Goal: Transaction & Acquisition: Purchase product/service

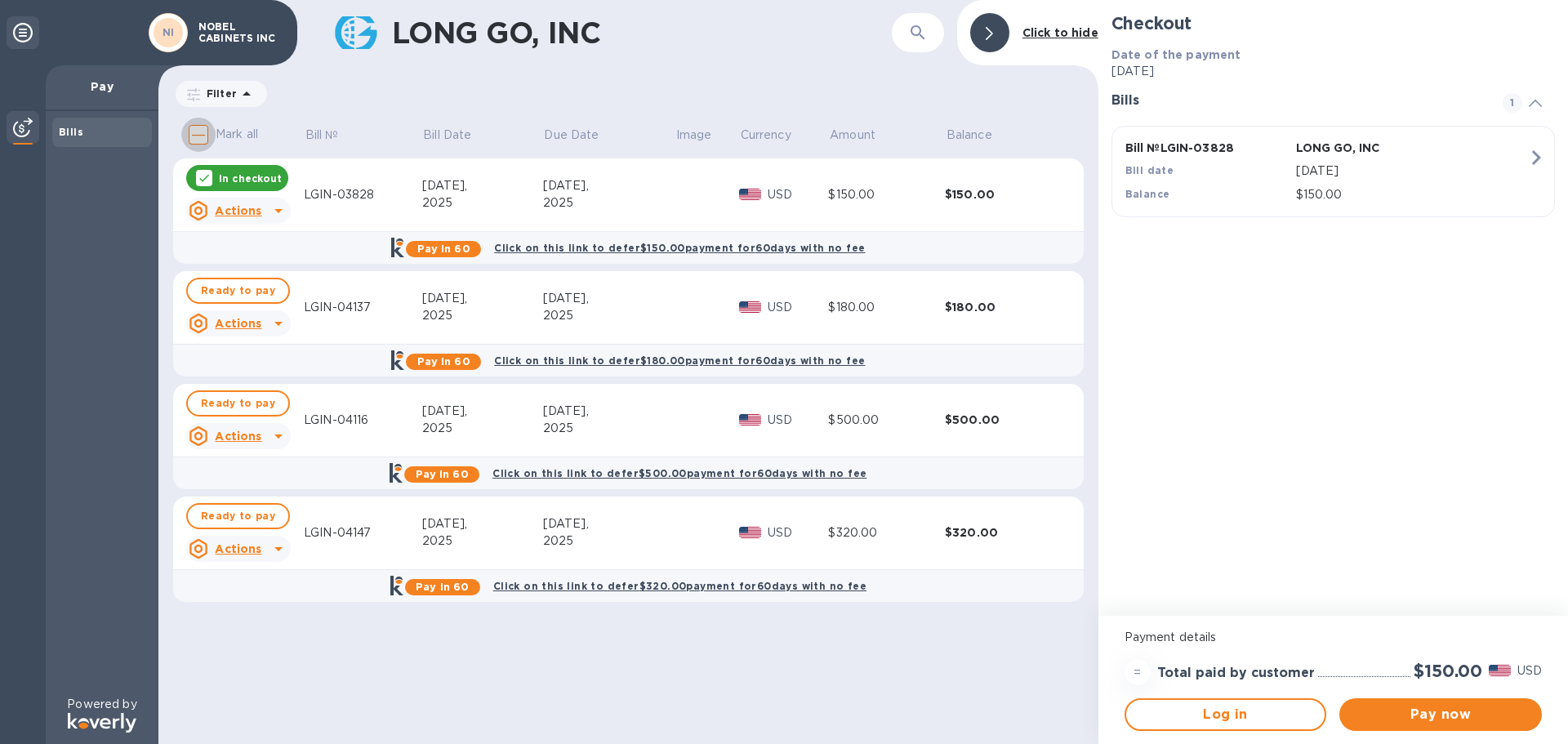
click at [197, 129] on input "Mark all" at bounding box center [198, 134] width 34 height 34
checkbox input "true"
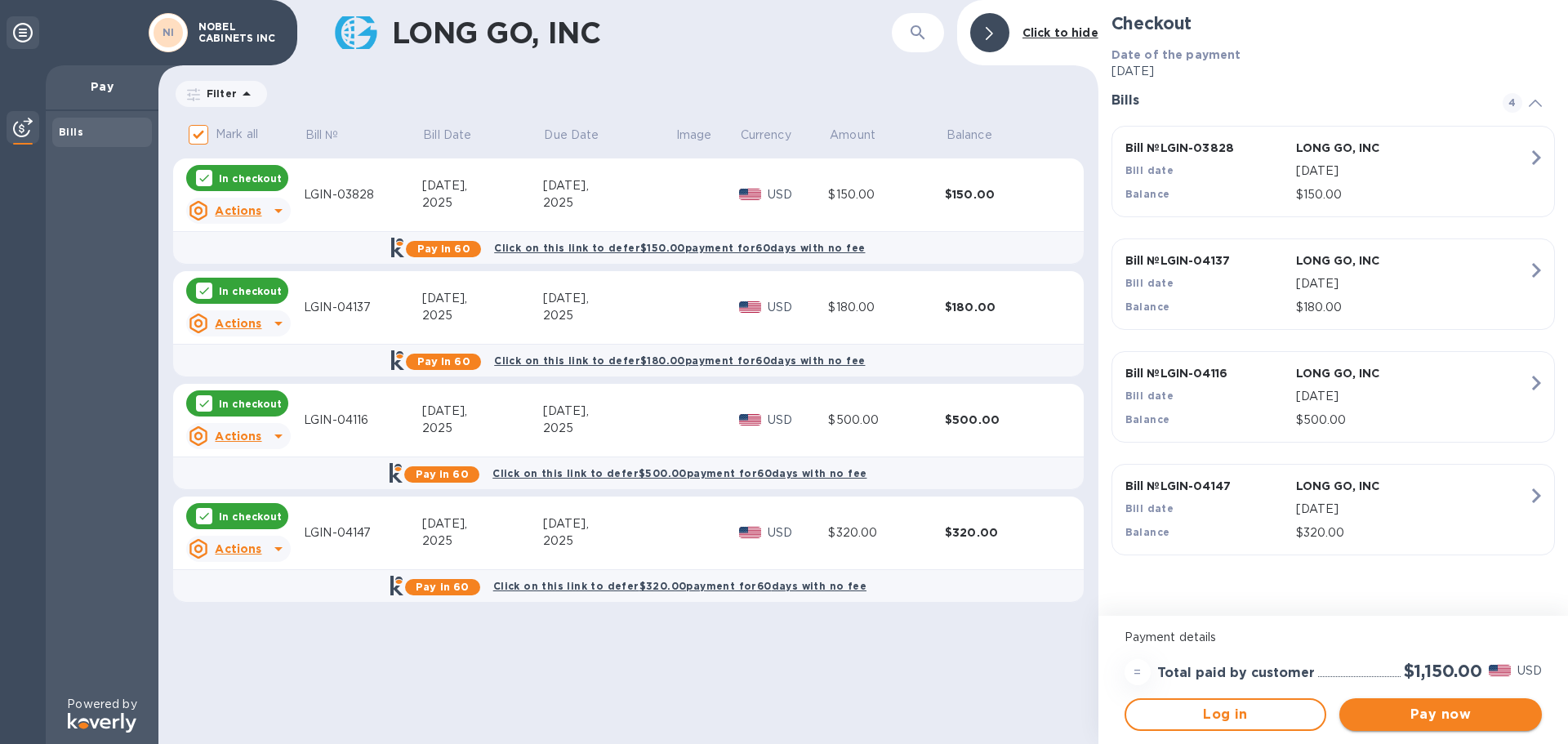
click at [1445, 708] on span "Pay now" at bounding box center [1440, 715] width 177 height 20
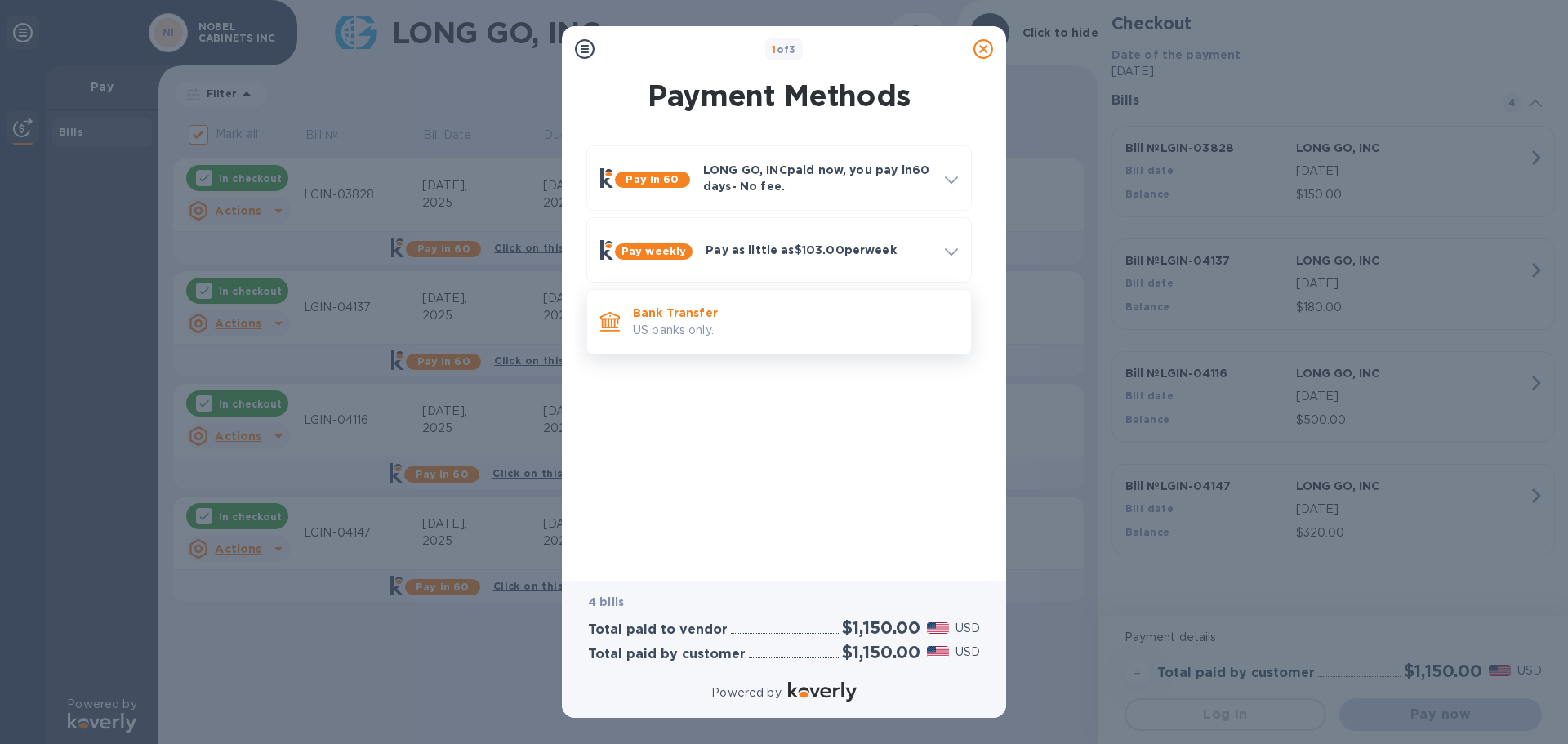
click at [727, 315] on p "Bank Transfer" at bounding box center [795, 312] width 325 height 17
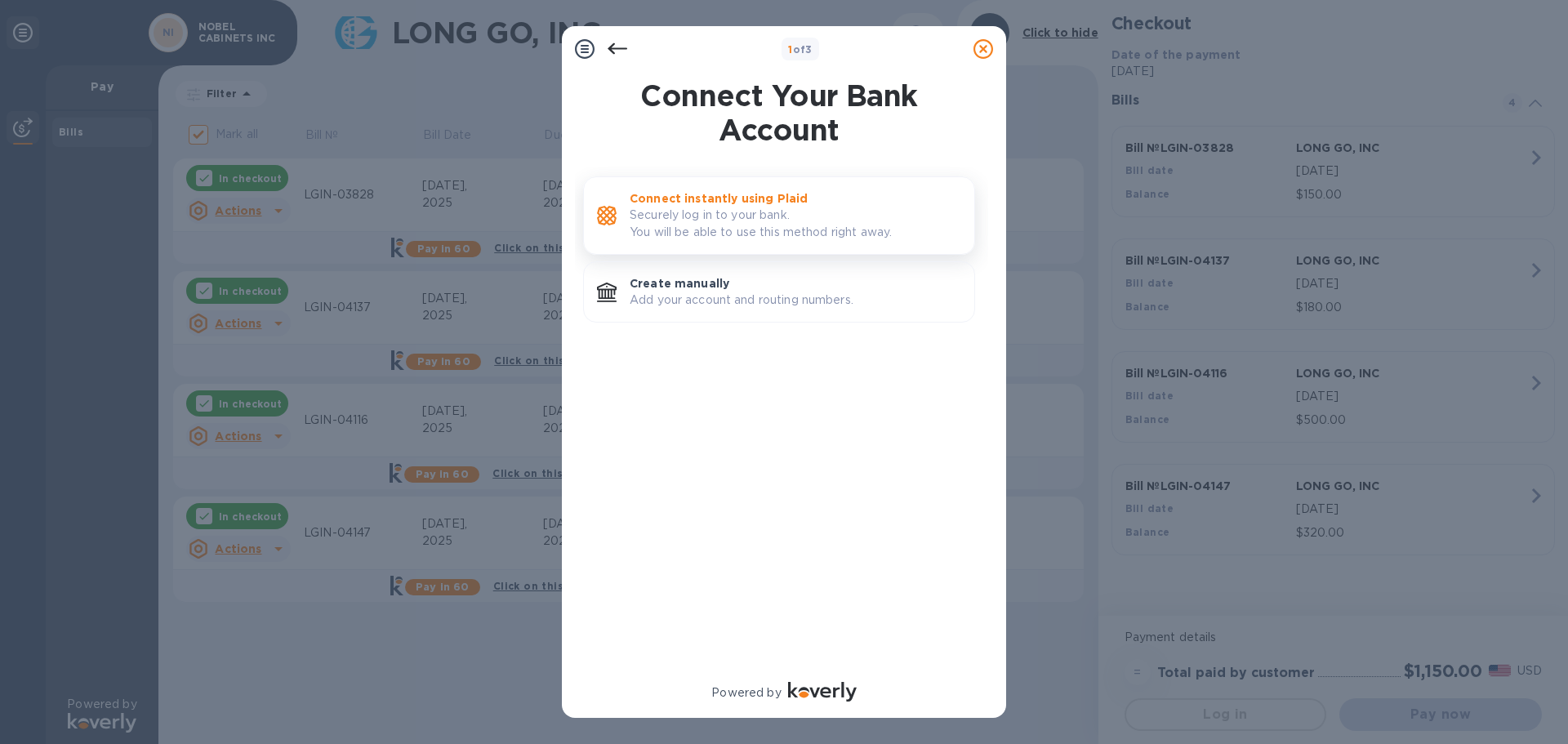
click at [703, 206] on p "Connect instantly using Plaid" at bounding box center [796, 198] width 332 height 17
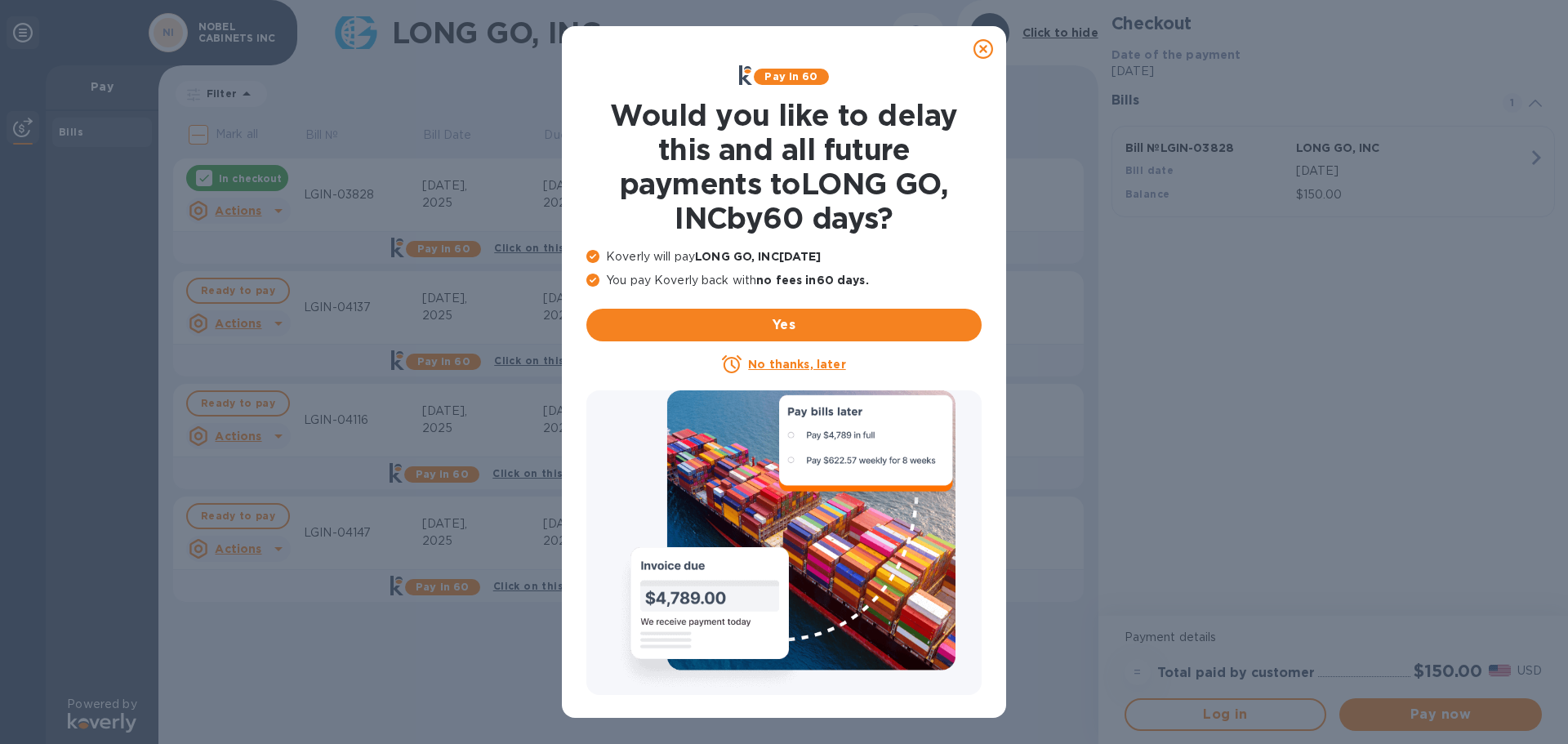
click at [983, 48] on icon at bounding box center [983, 49] width 20 height 20
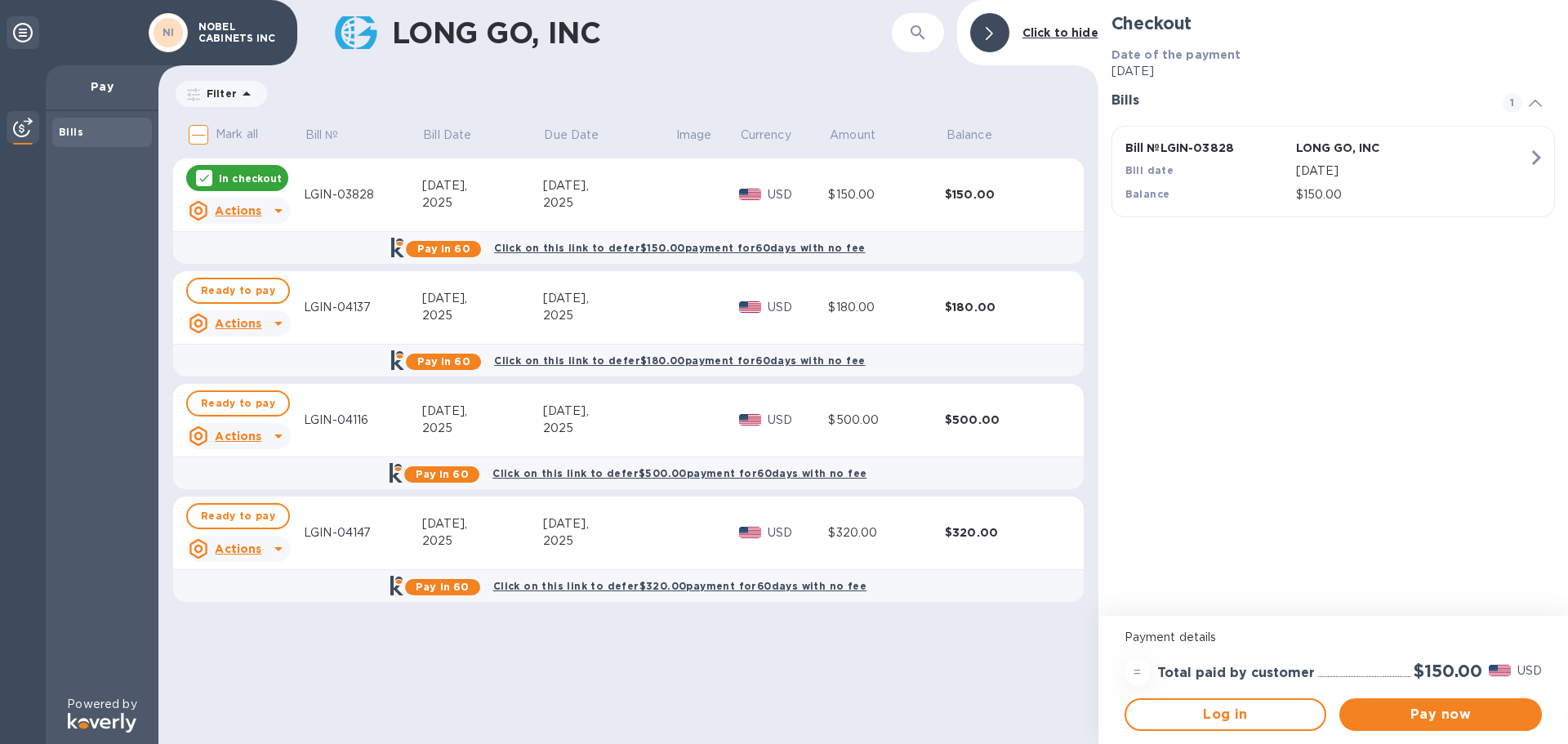
click at [194, 131] on input "Mark all" at bounding box center [198, 134] width 34 height 34
checkbox input "true"
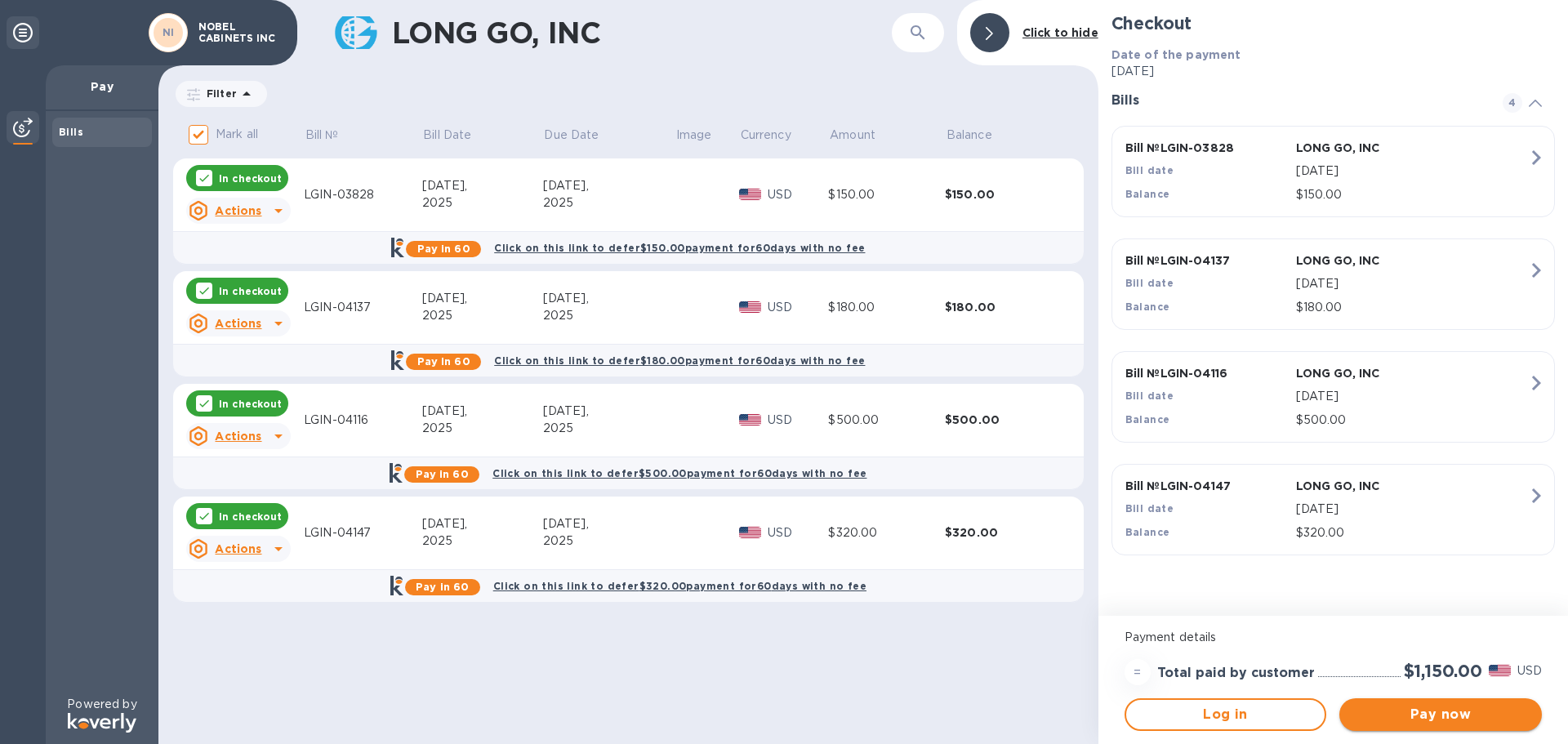
click at [1432, 720] on span "Pay now" at bounding box center [1440, 715] width 177 height 20
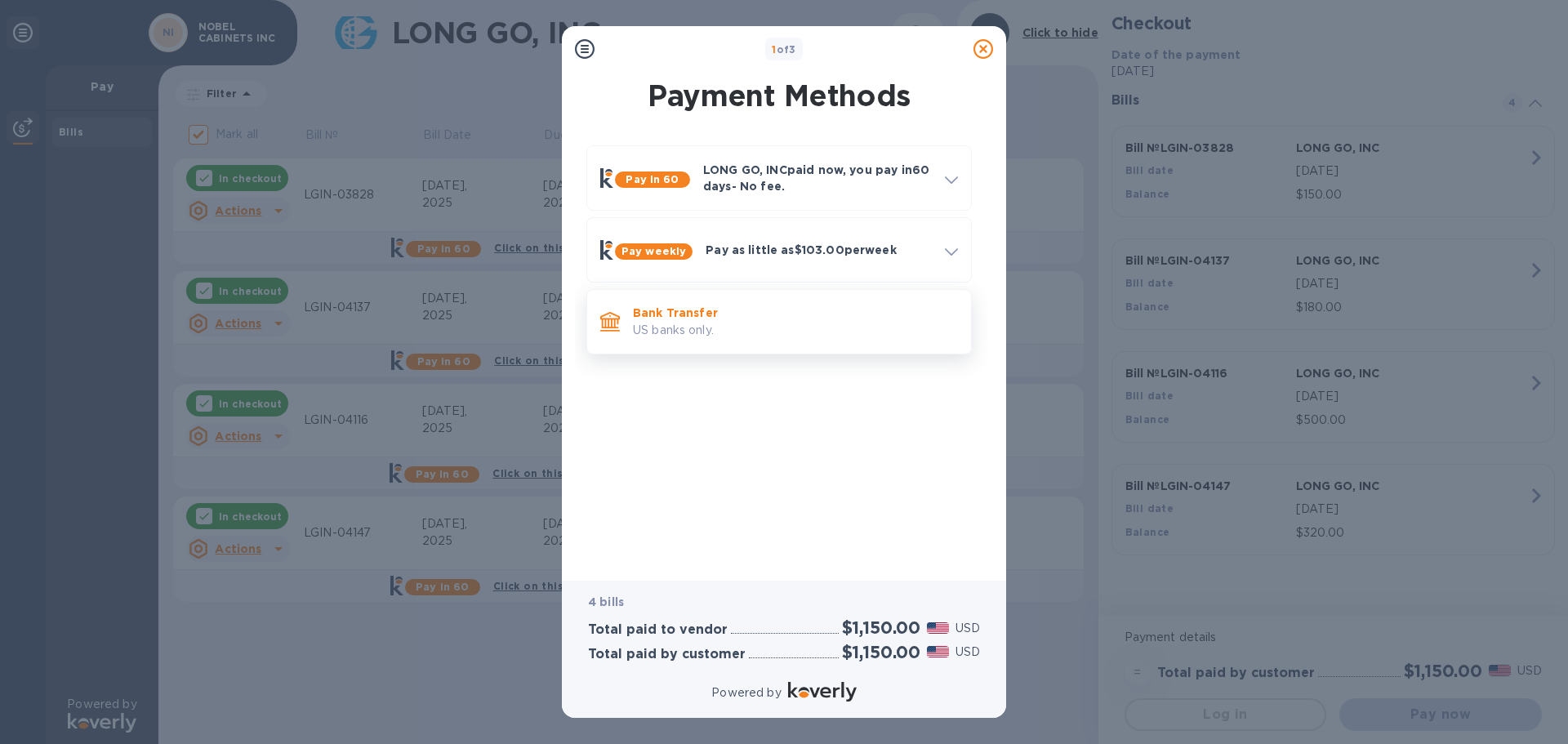
click at [733, 328] on p "US banks only." at bounding box center [795, 331] width 325 height 18
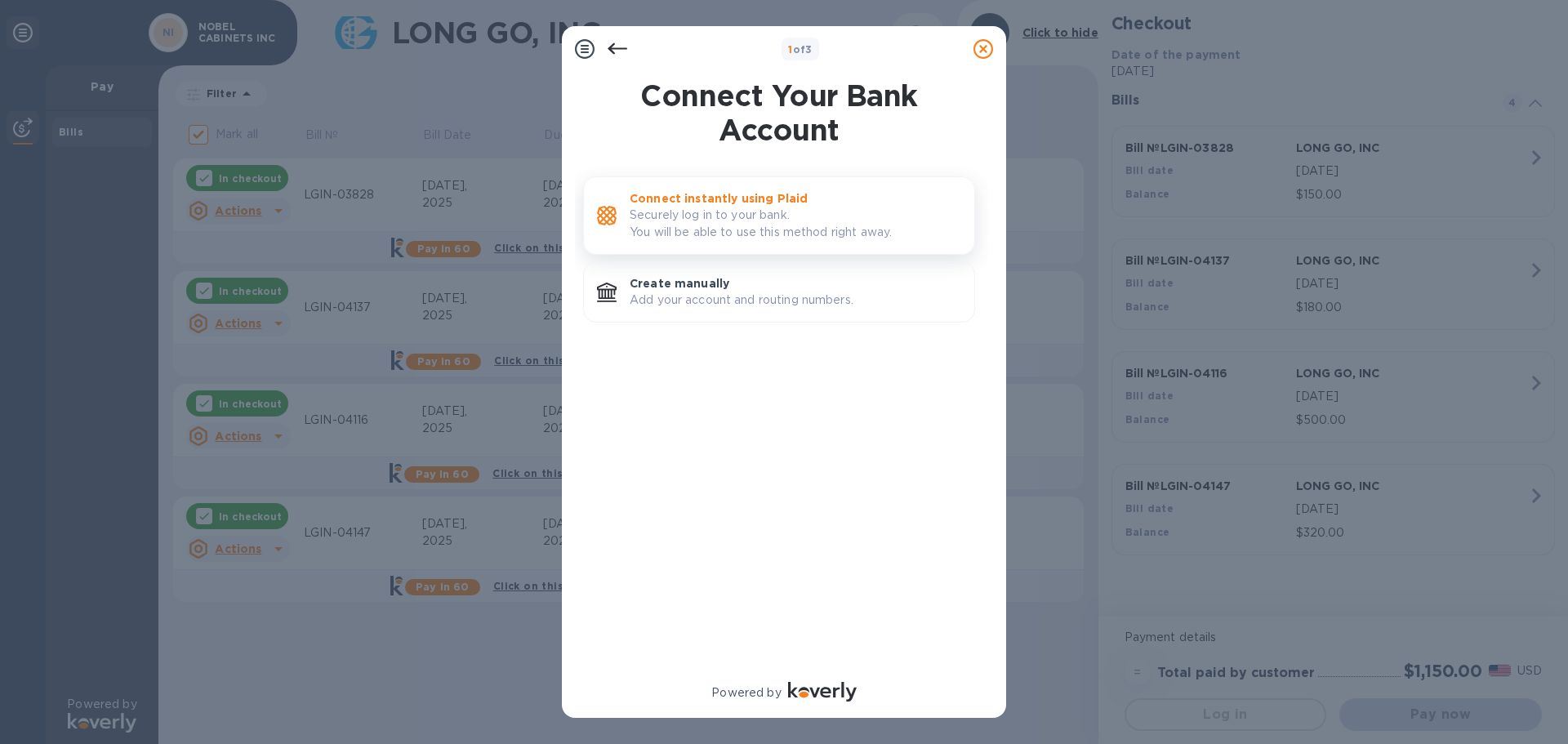
click at [769, 218] on p "Securely log in to your bank. You will be able to use this method right away." at bounding box center [796, 224] width 332 height 34
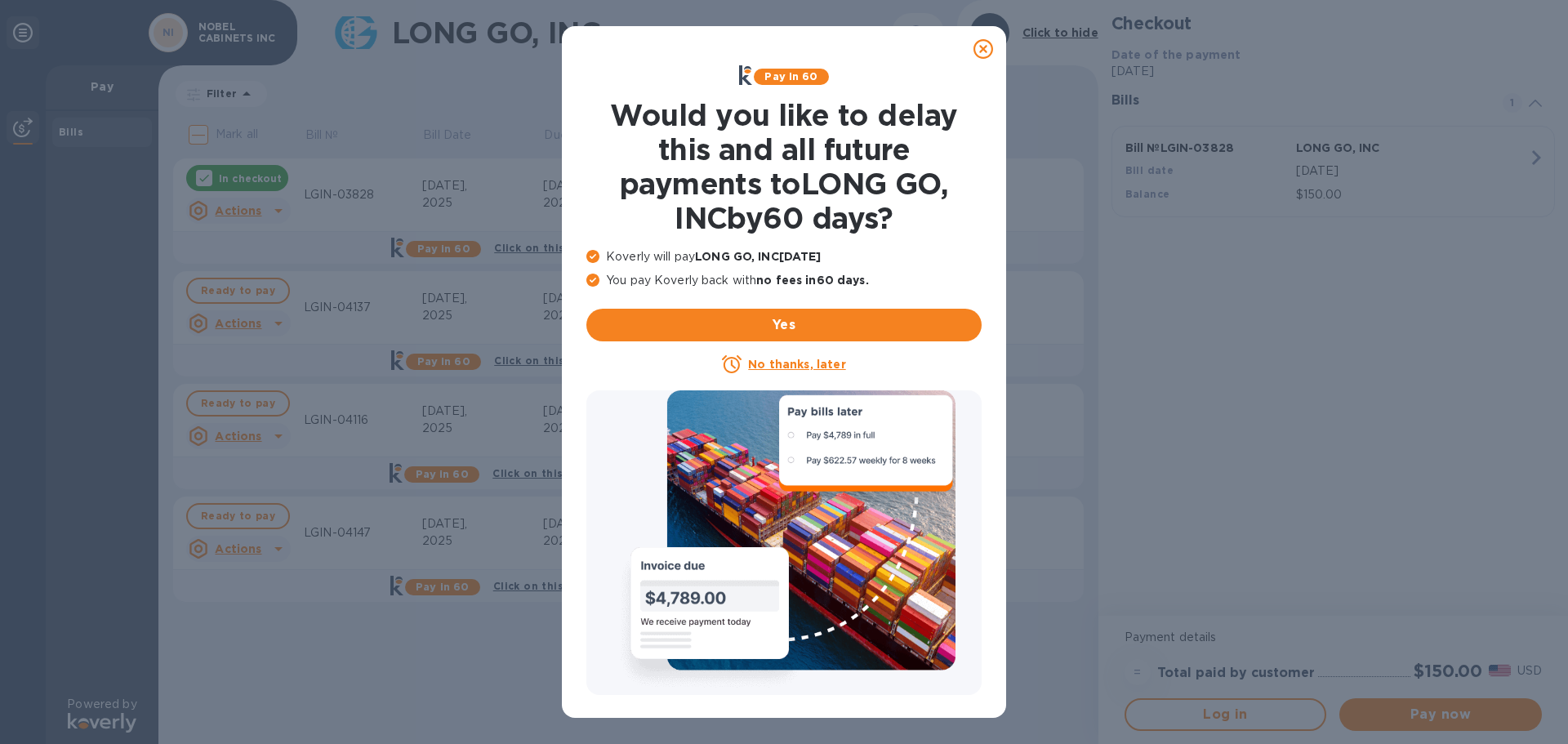
click at [986, 58] on icon at bounding box center [983, 49] width 20 height 20
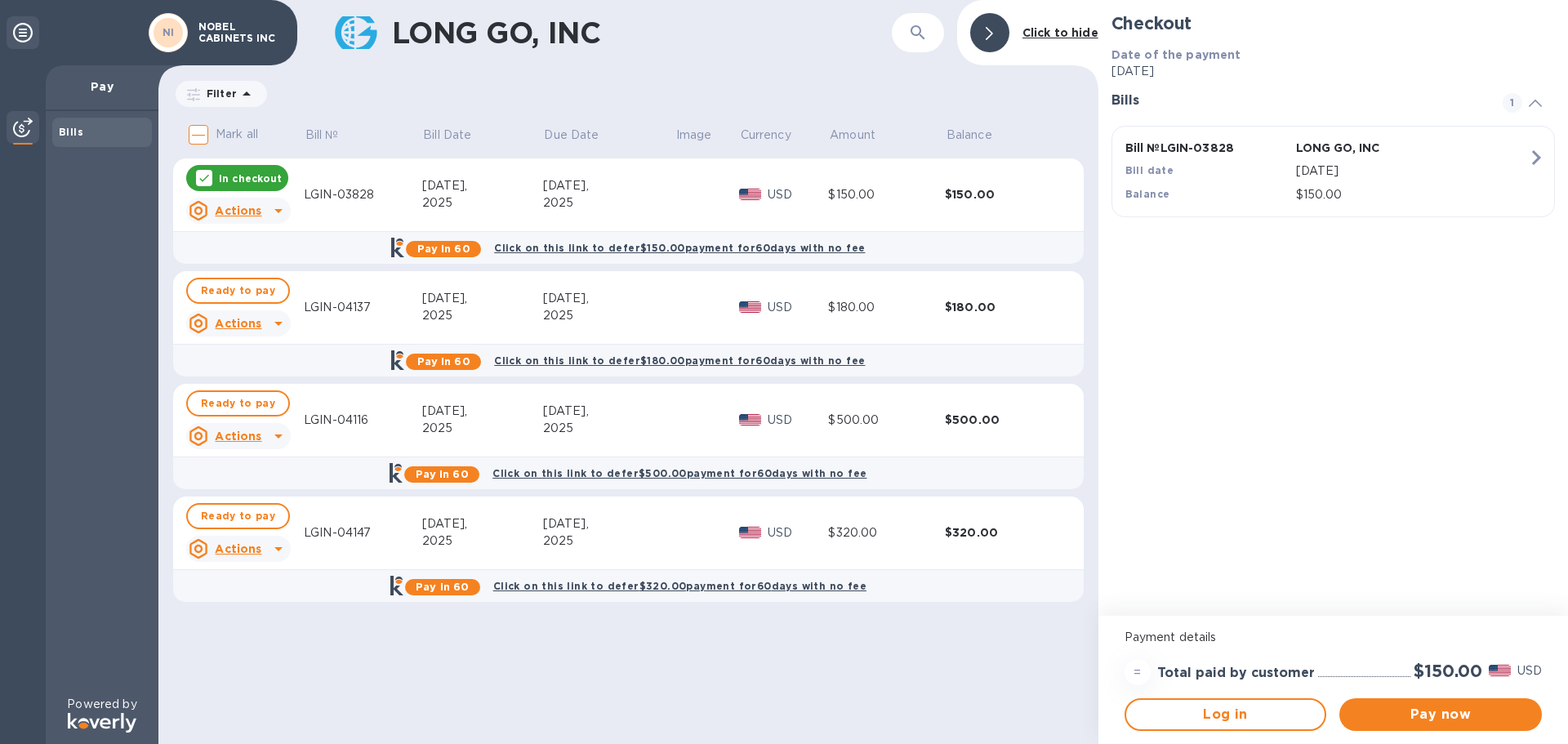
click at [199, 136] on input "Mark all" at bounding box center [198, 134] width 34 height 34
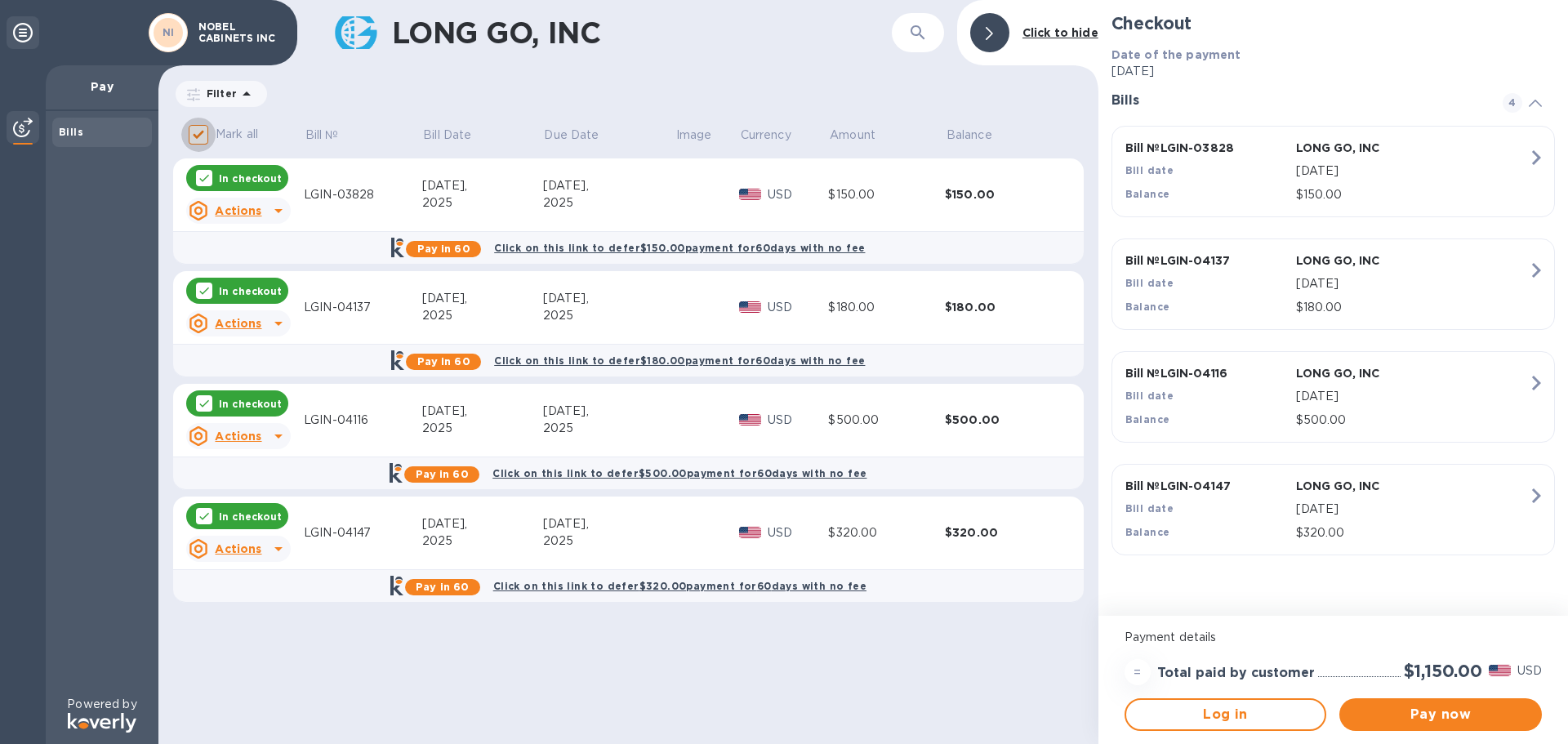
click at [196, 133] on input "Mark all" at bounding box center [198, 134] width 34 height 34
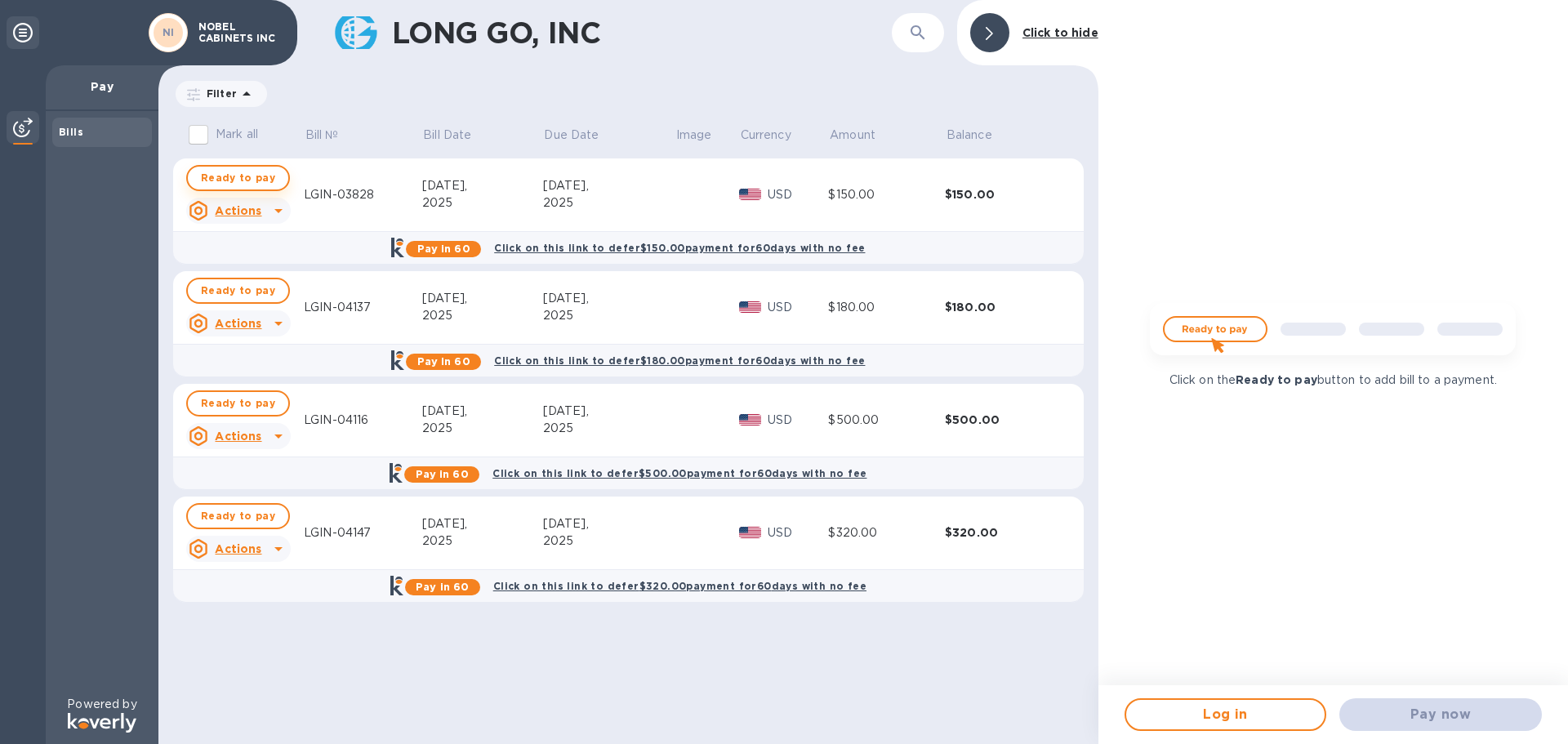
click at [215, 178] on span "Ready to pay" at bounding box center [238, 178] width 74 height 20
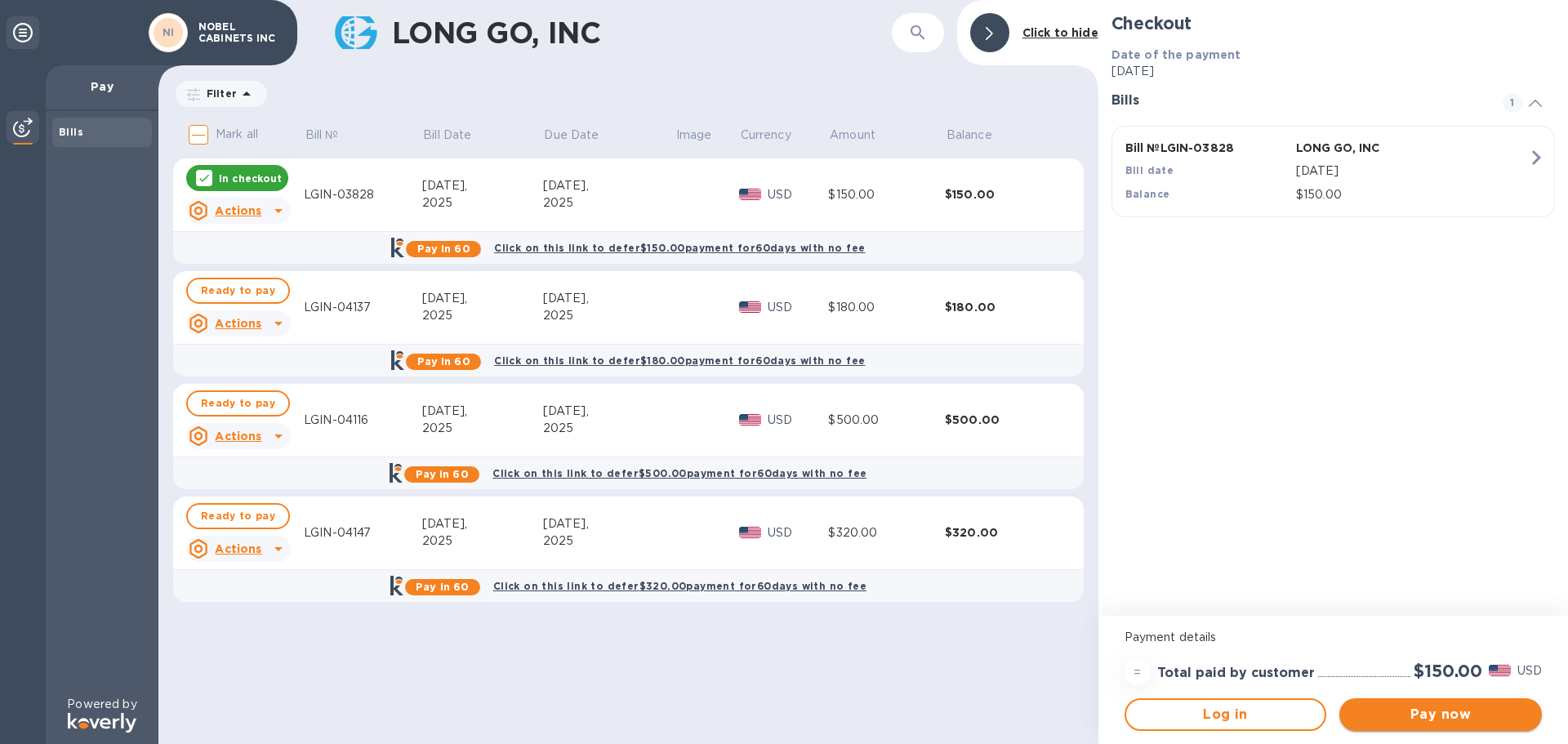
click at [1476, 710] on span "Pay now" at bounding box center [1440, 715] width 177 height 20
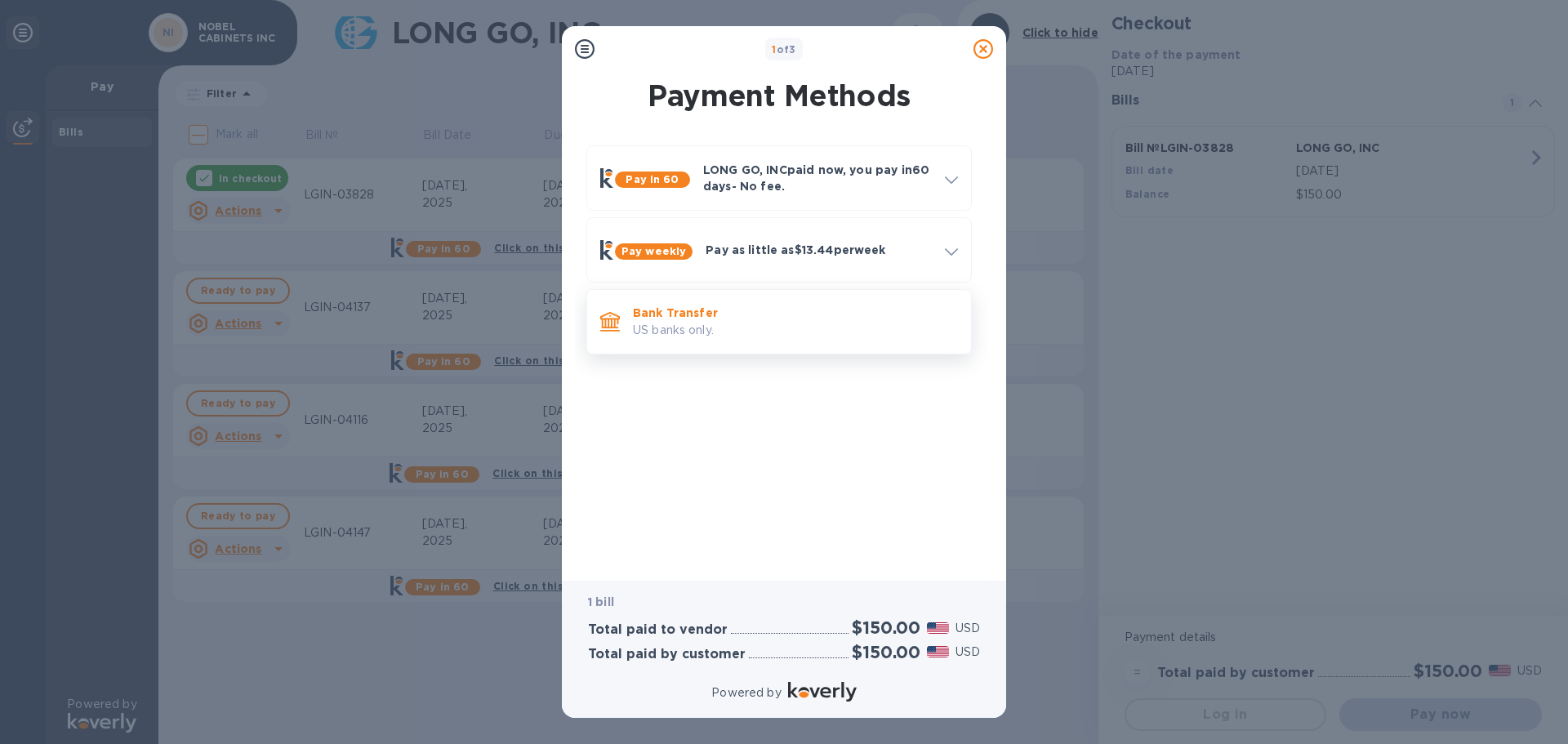
click at [694, 326] on p "US banks only." at bounding box center [795, 331] width 325 height 18
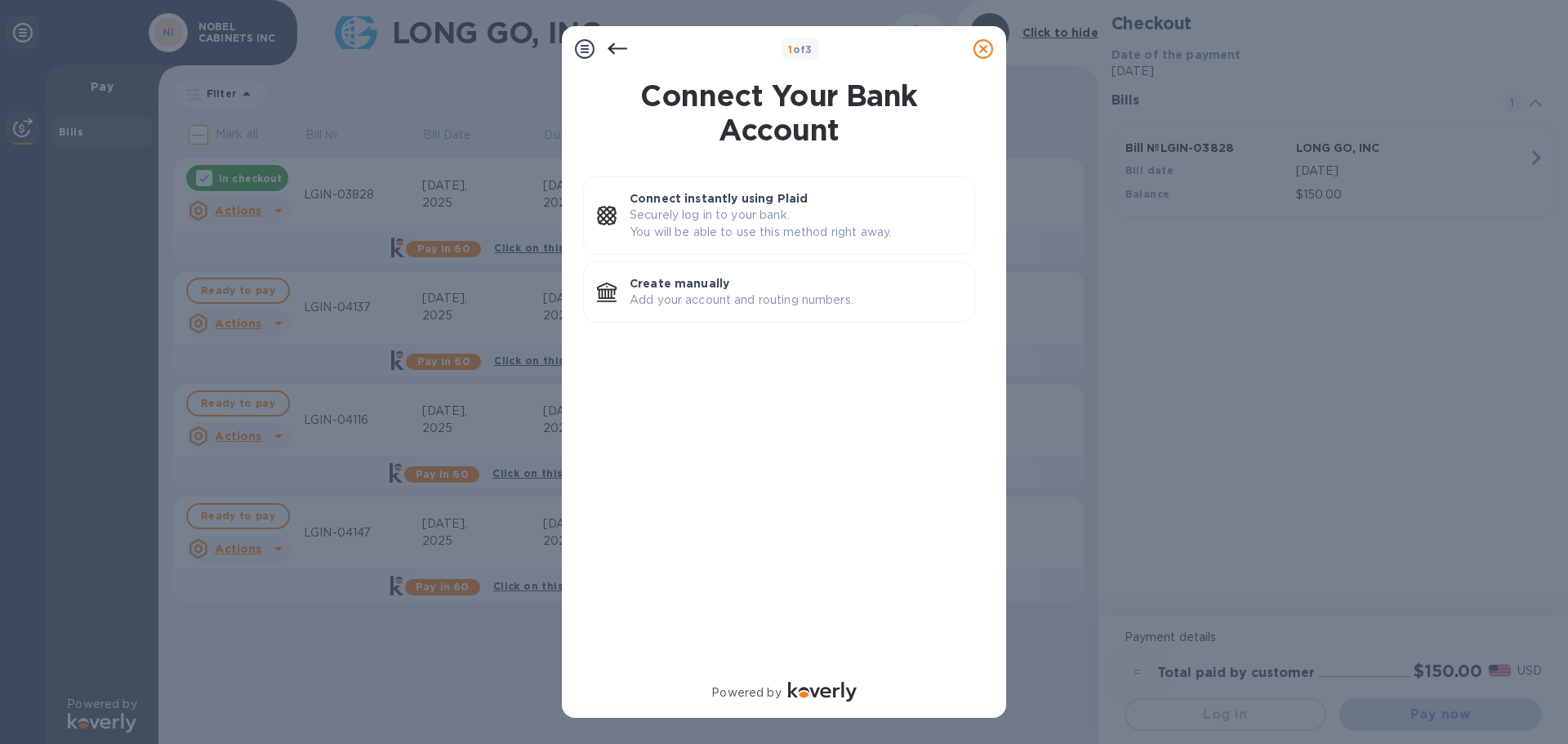
click at [279, 122] on div "1 of 3 Connect Your Bank Account Connect instantly using Plaid Securely log in …" at bounding box center [784, 372] width 1568 height 744
click at [994, 44] on div at bounding box center [983, 48] width 32 height 32
drag, startPoint x: 211, startPoint y: 128, endPoint x: 323, endPoint y: 121, distance: 112.2
click at [212, 128] on div "1 of 3 Connect Your Bank Account Connect instantly using Plaid Securely log in …" at bounding box center [784, 372] width 1568 height 744
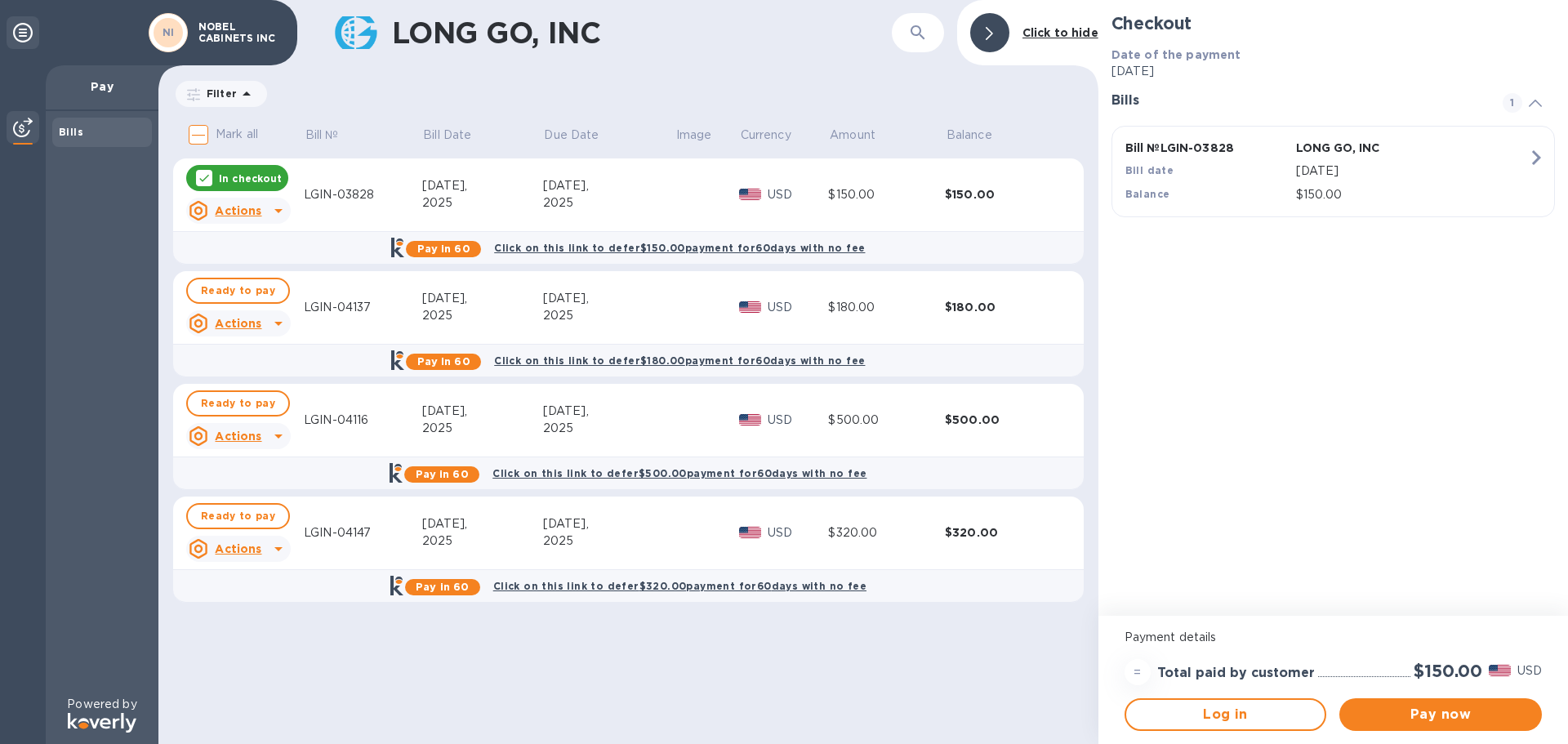
click at [199, 133] on input "Mark all" at bounding box center [198, 134] width 34 height 34
checkbox input "true"
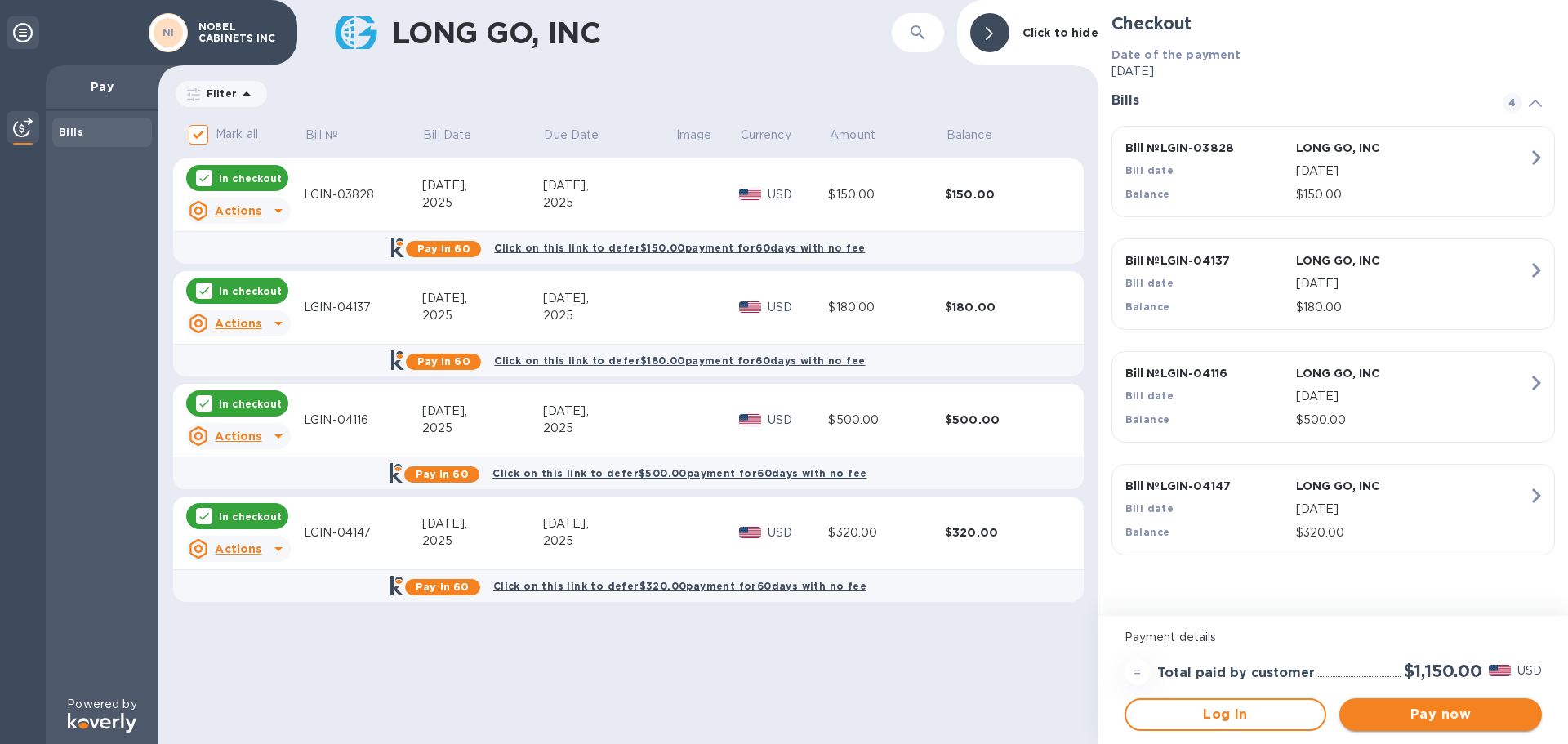
click at [1418, 726] on button "Pay now" at bounding box center [1440, 714] width 202 height 32
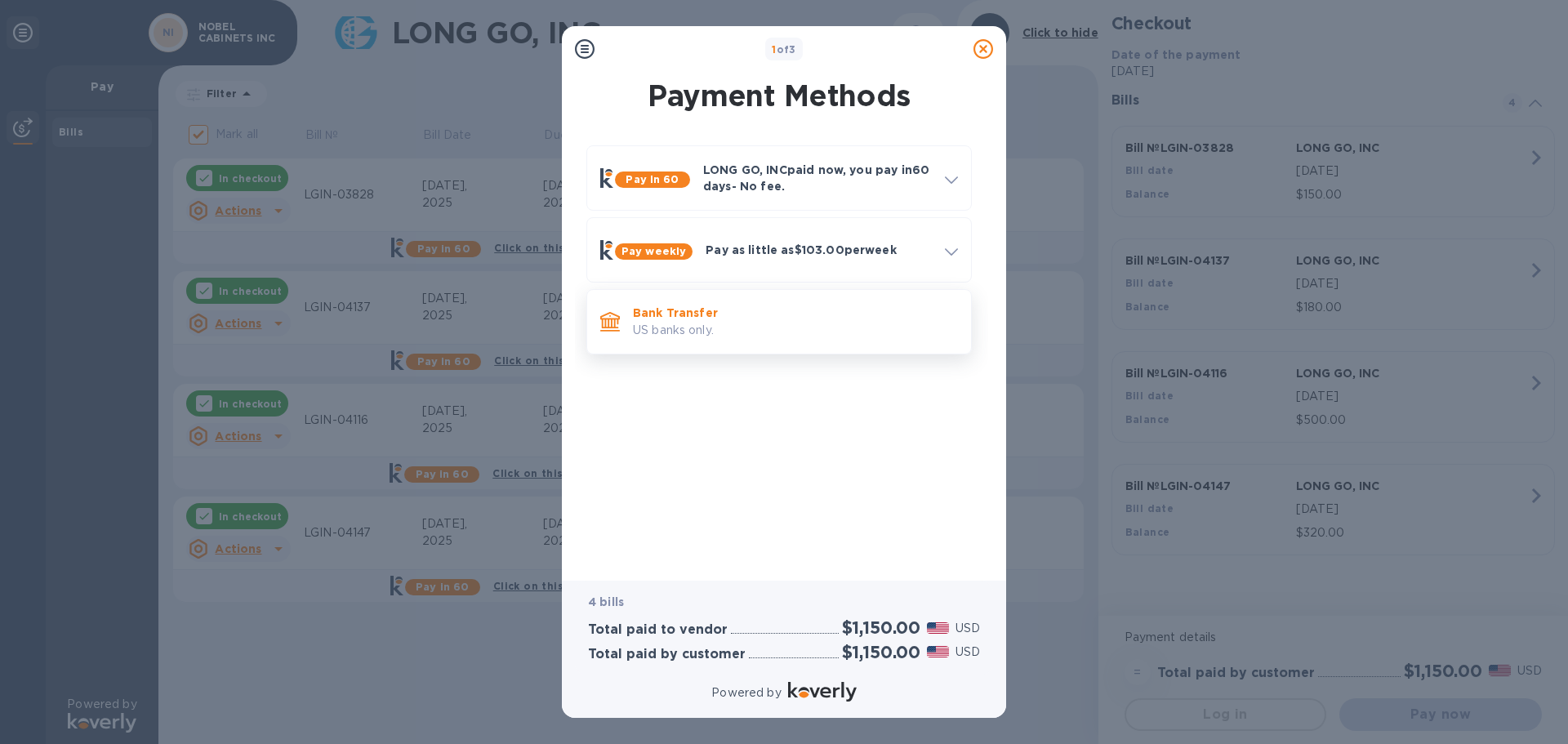
click at [712, 325] on p "US banks only." at bounding box center [795, 331] width 325 height 18
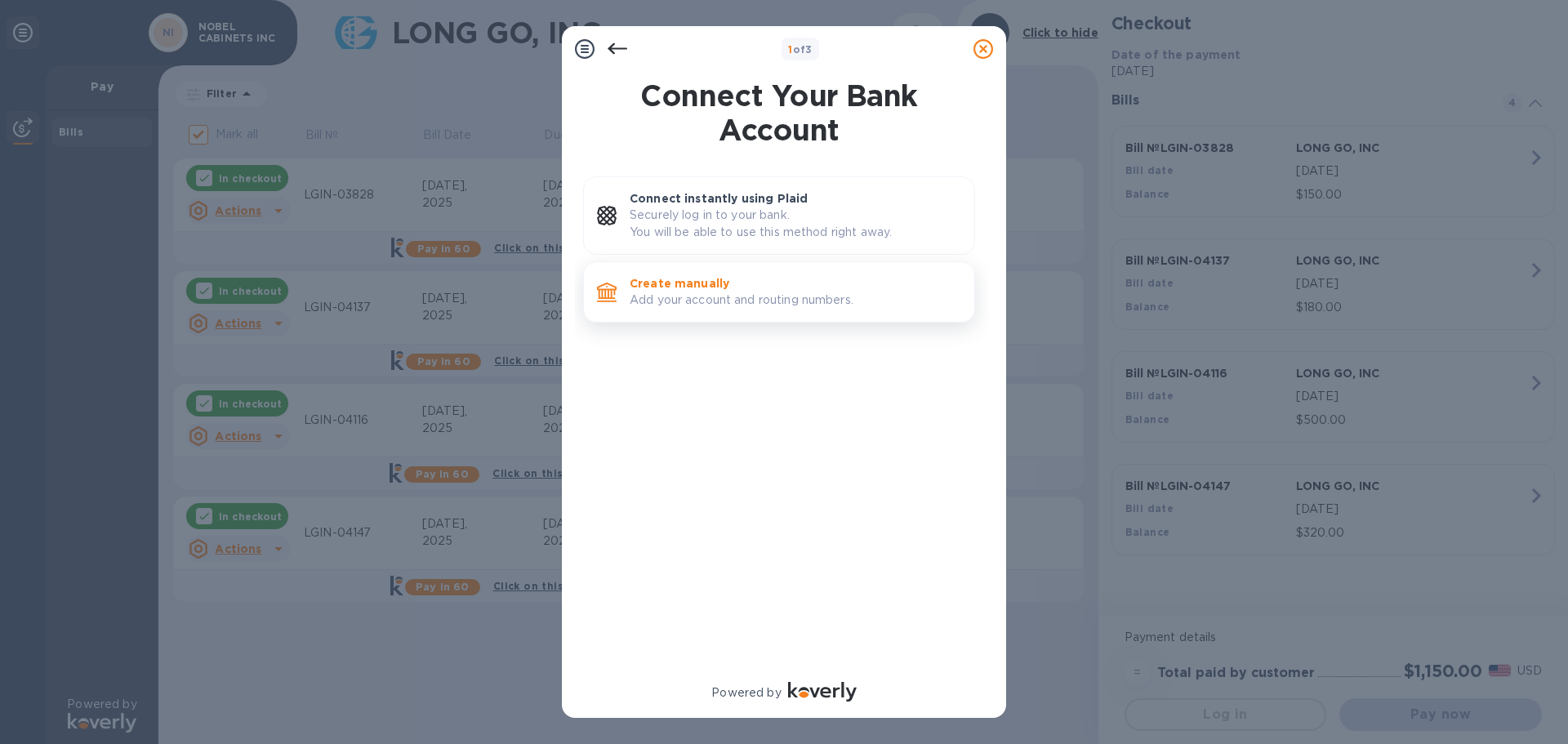
click at [755, 308] on p "Add your account and routing numbers." at bounding box center [796, 301] width 332 height 18
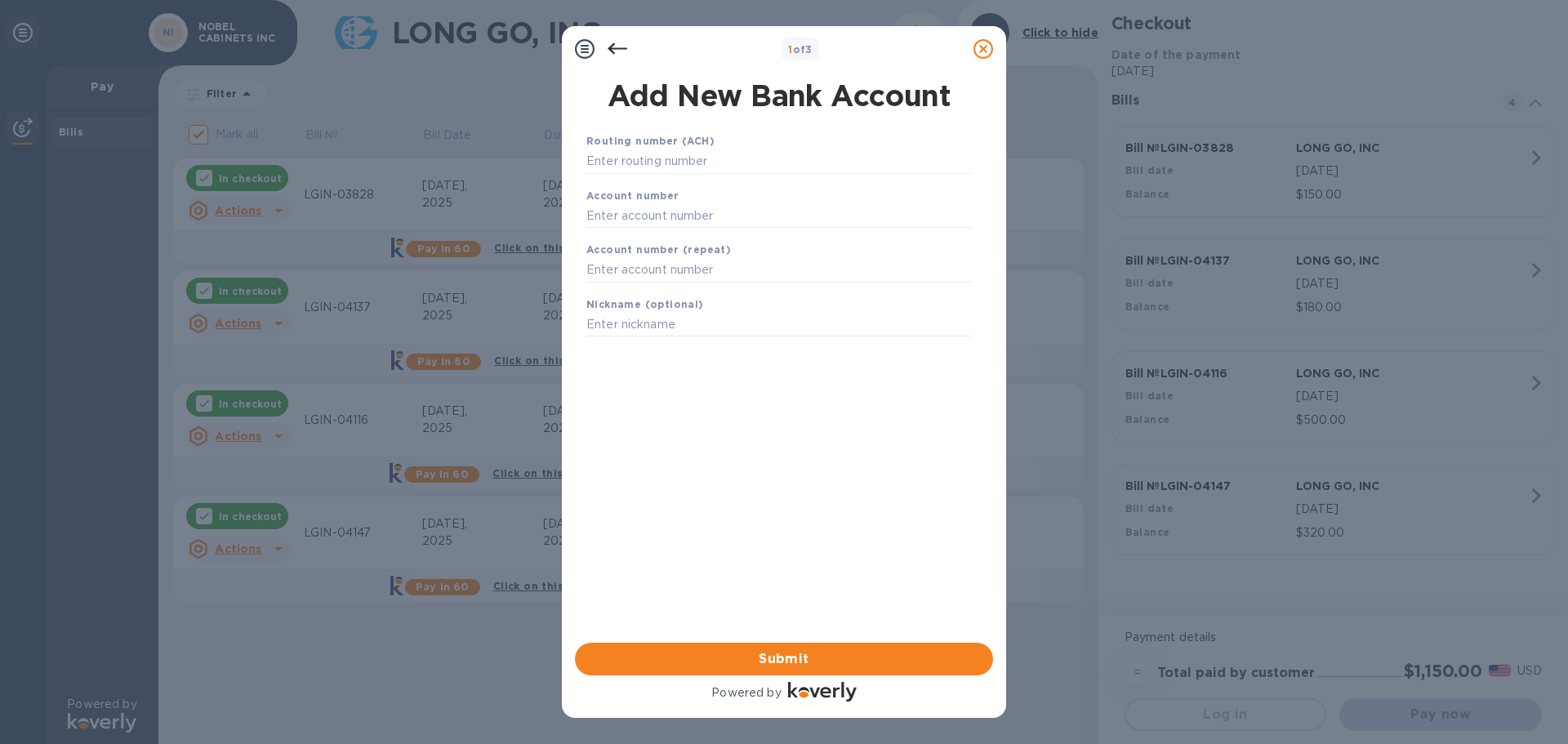
click at [692, 147] on div "Routing number (ACH)" at bounding box center [779, 153] width 398 height 55
click at [704, 166] on input "text" at bounding box center [779, 161] width 386 height 24
type input "124000737"
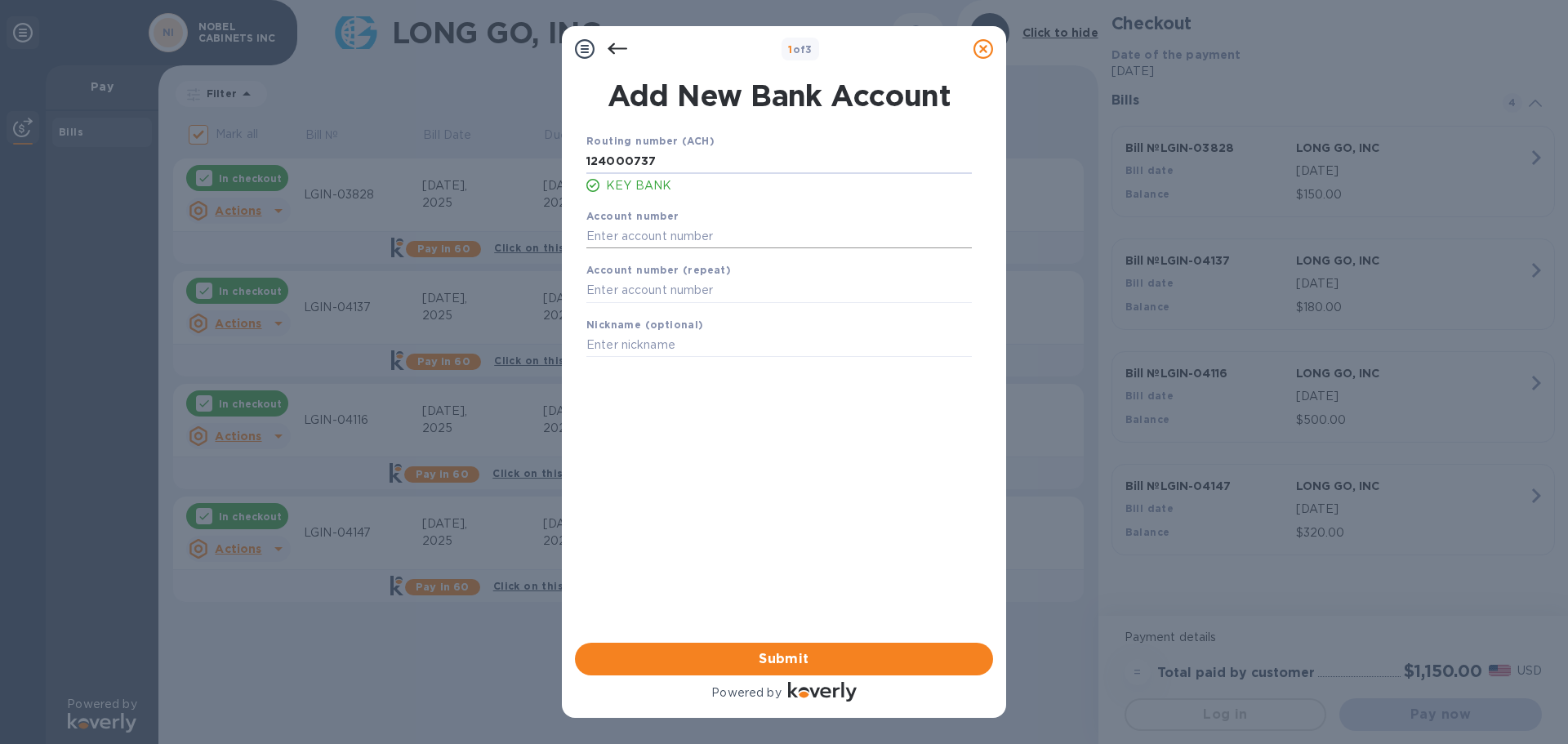
click at [658, 239] on input "text" at bounding box center [779, 235] width 386 height 24
type input "441591013632"
click at [659, 282] on input "text" at bounding box center [779, 290] width 386 height 24
type input "441591013632"
click at [702, 405] on div "Routing number (ACH) 124000737 KEY BANK Account number 441591013632 Account num…" at bounding box center [779, 366] width 418 height 494
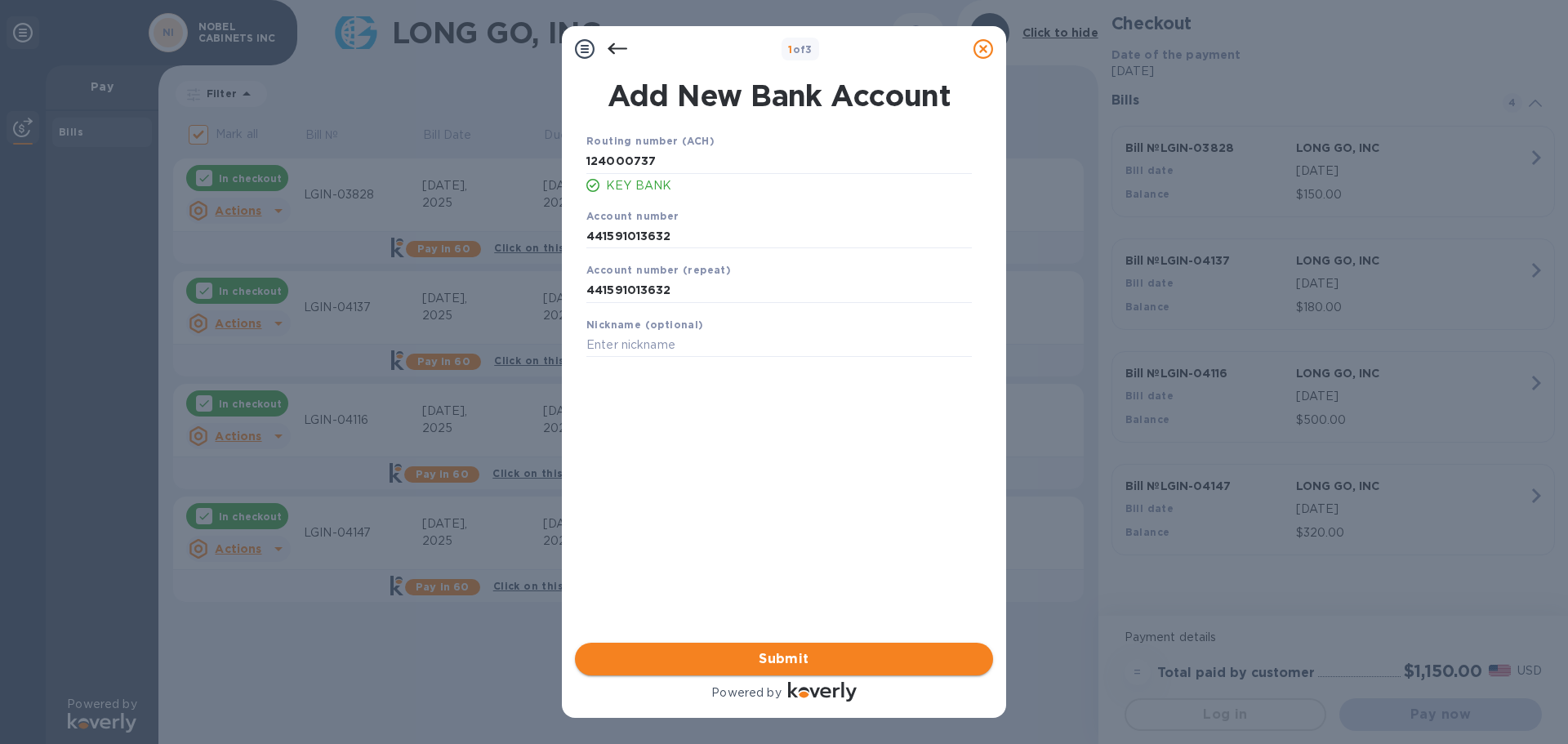
click at [798, 658] on span "Submit" at bounding box center [784, 659] width 392 height 20
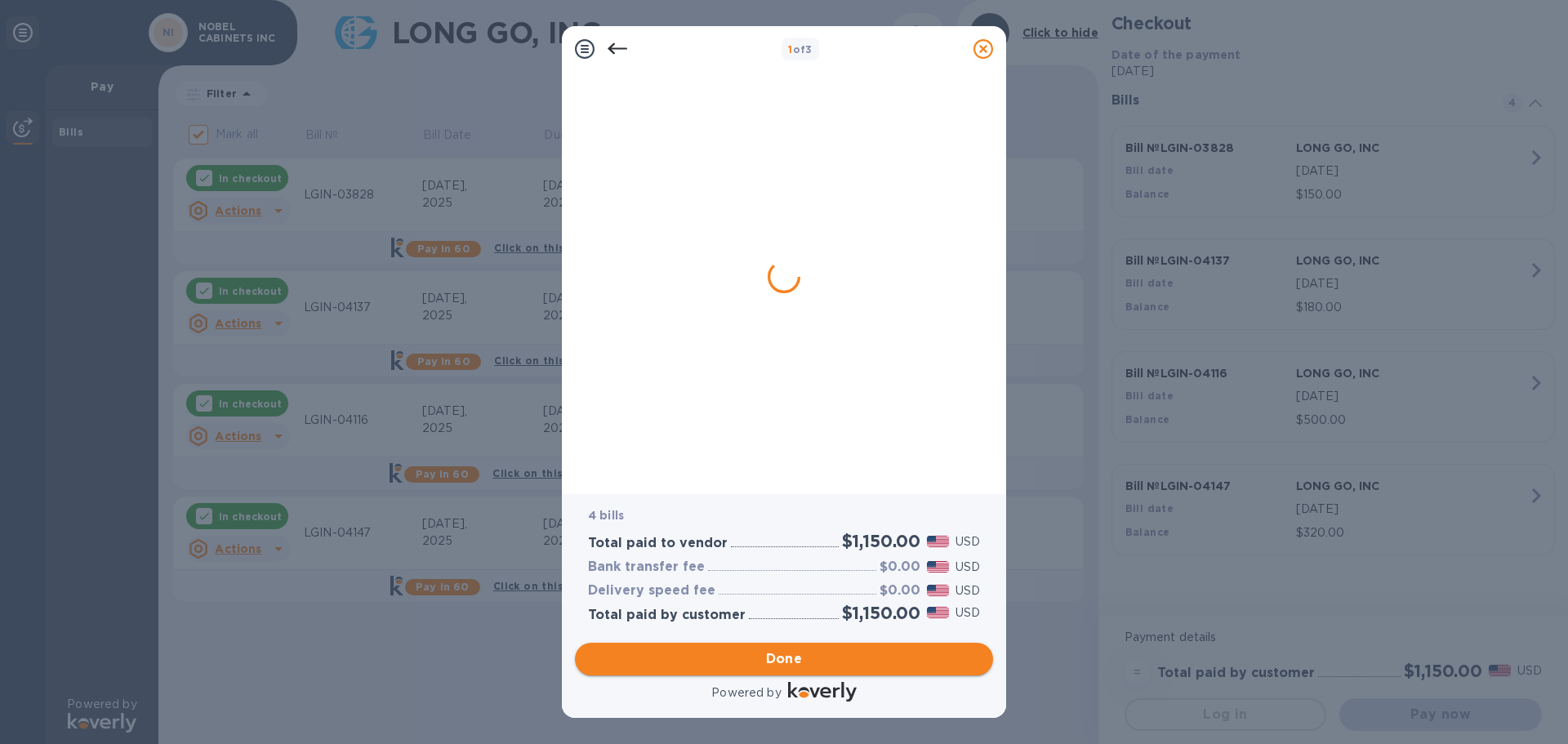
click at [798, 658] on span "Done" at bounding box center [785, 659] width 37 height 20
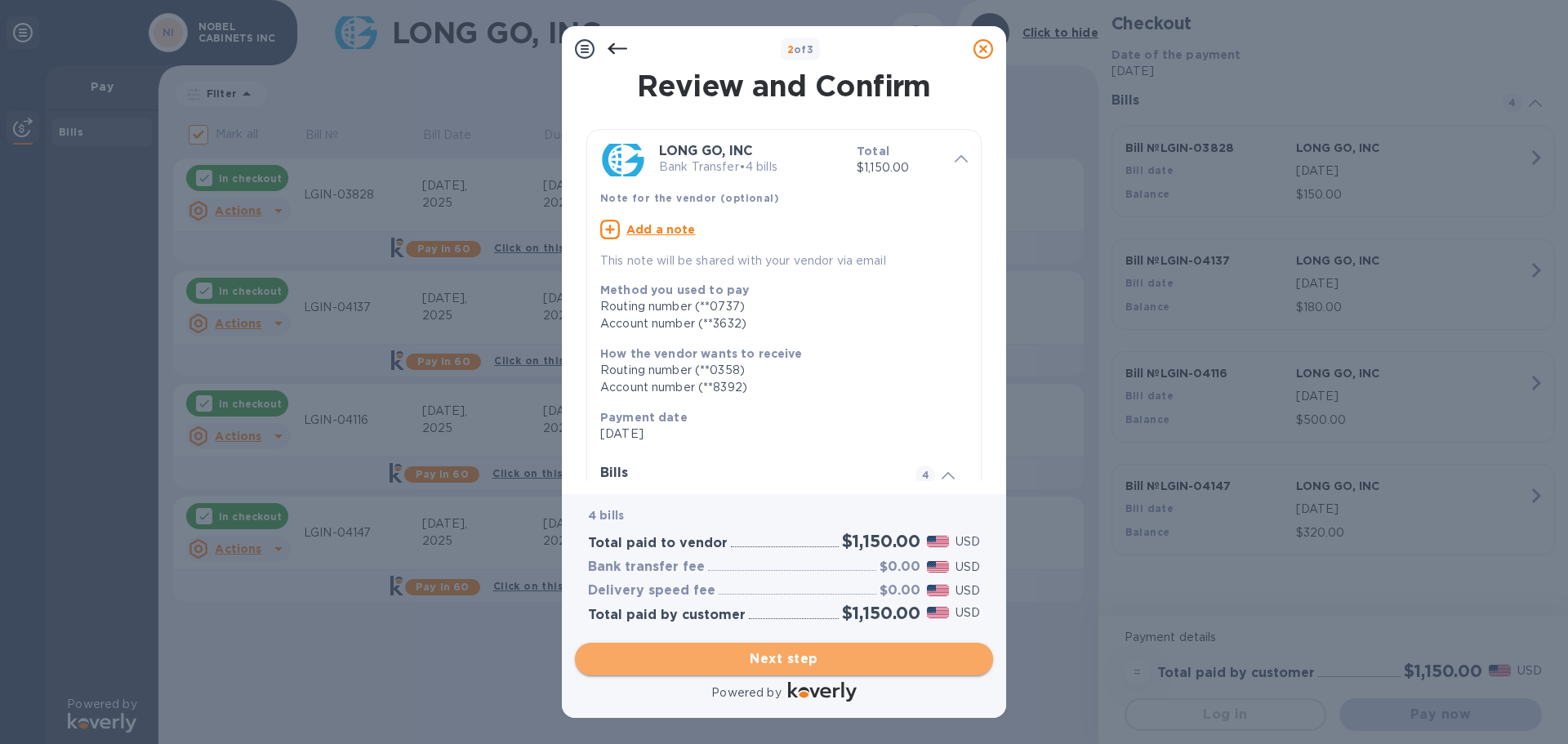
click at [798, 658] on span "Next step" at bounding box center [784, 659] width 392 height 20
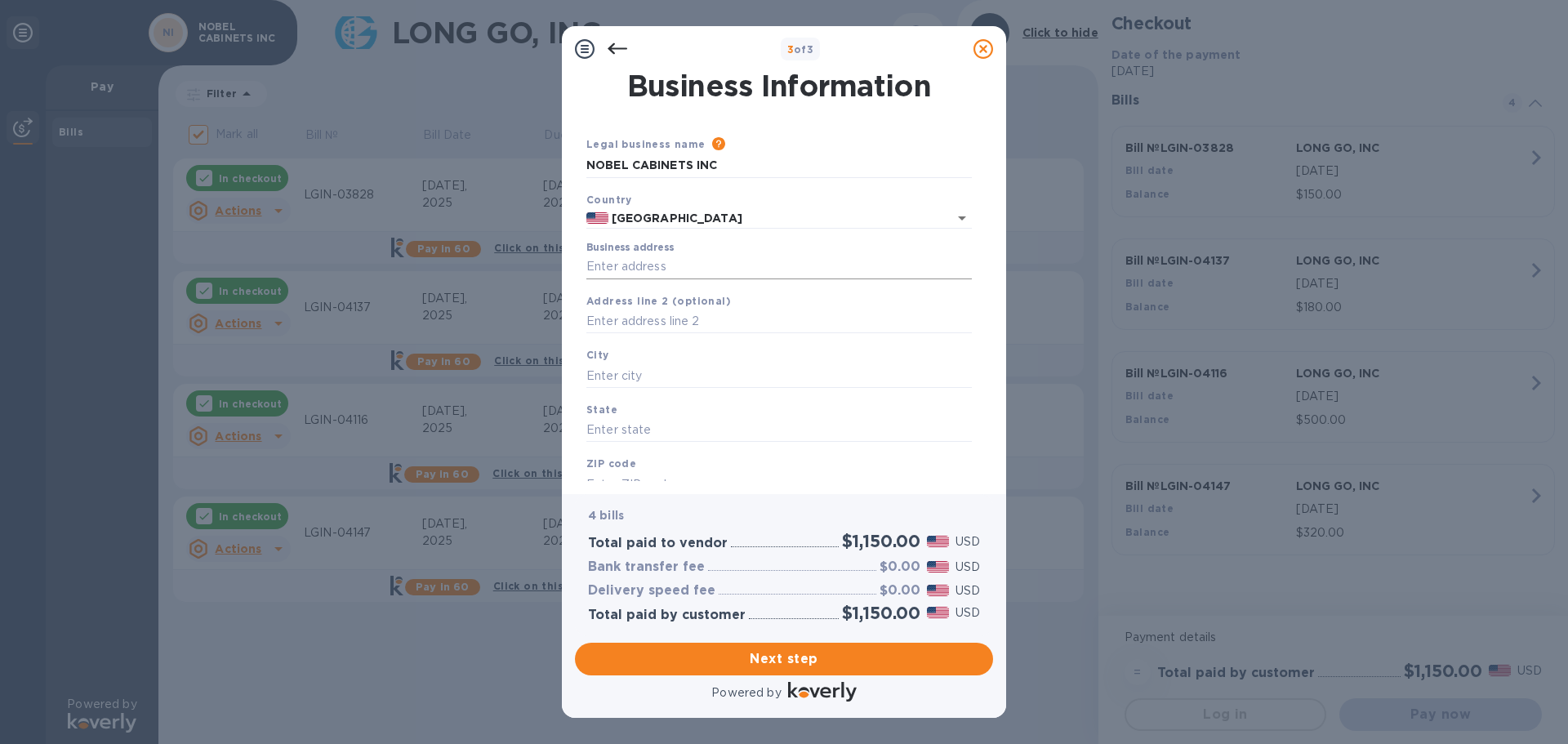
click at [672, 269] on input "Business address" at bounding box center [779, 267] width 386 height 24
type input "1962 N Chappel Dr"
click at [630, 372] on input "text" at bounding box center [779, 375] width 386 height 24
type input "s"
type input "Spanish Fork"
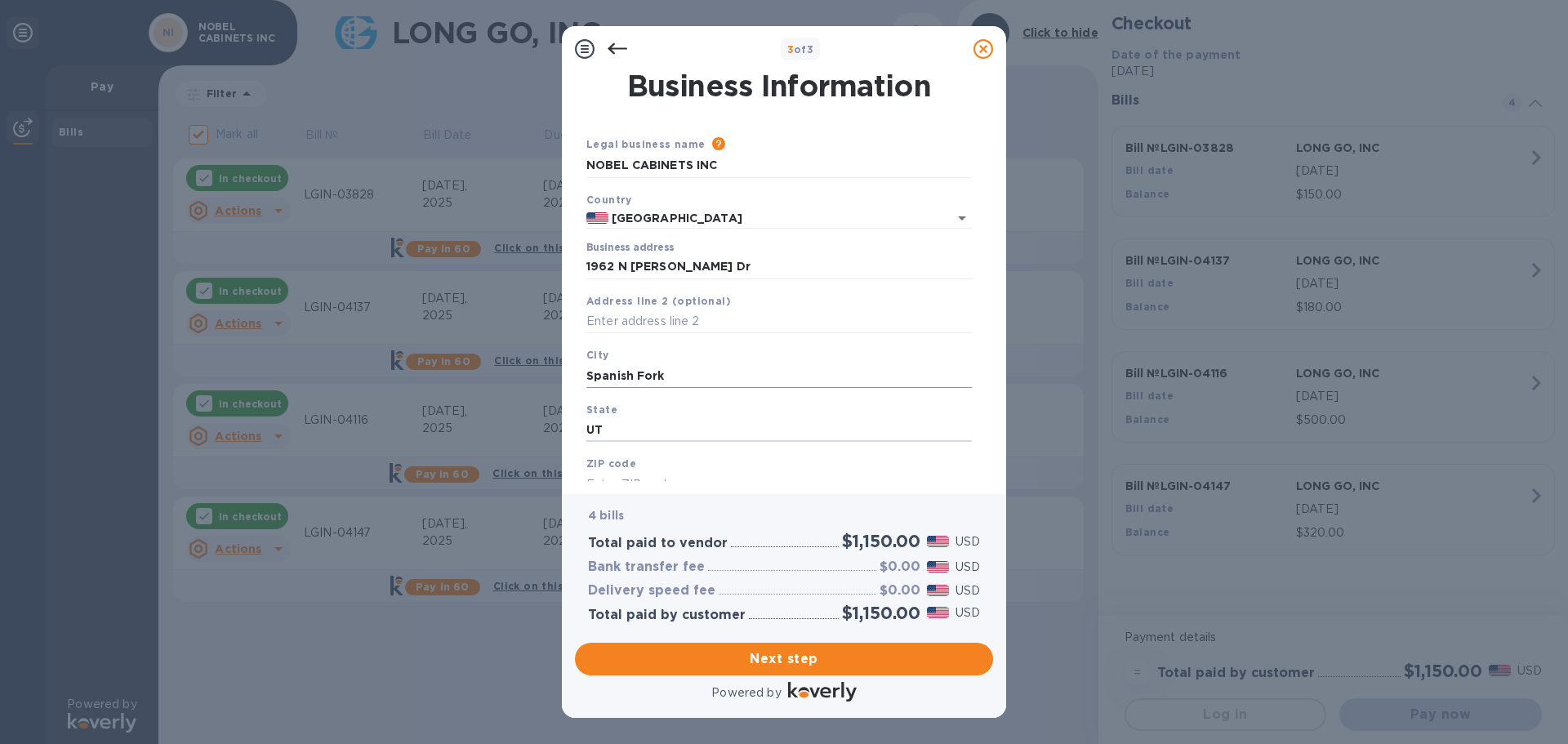
type input "UT"
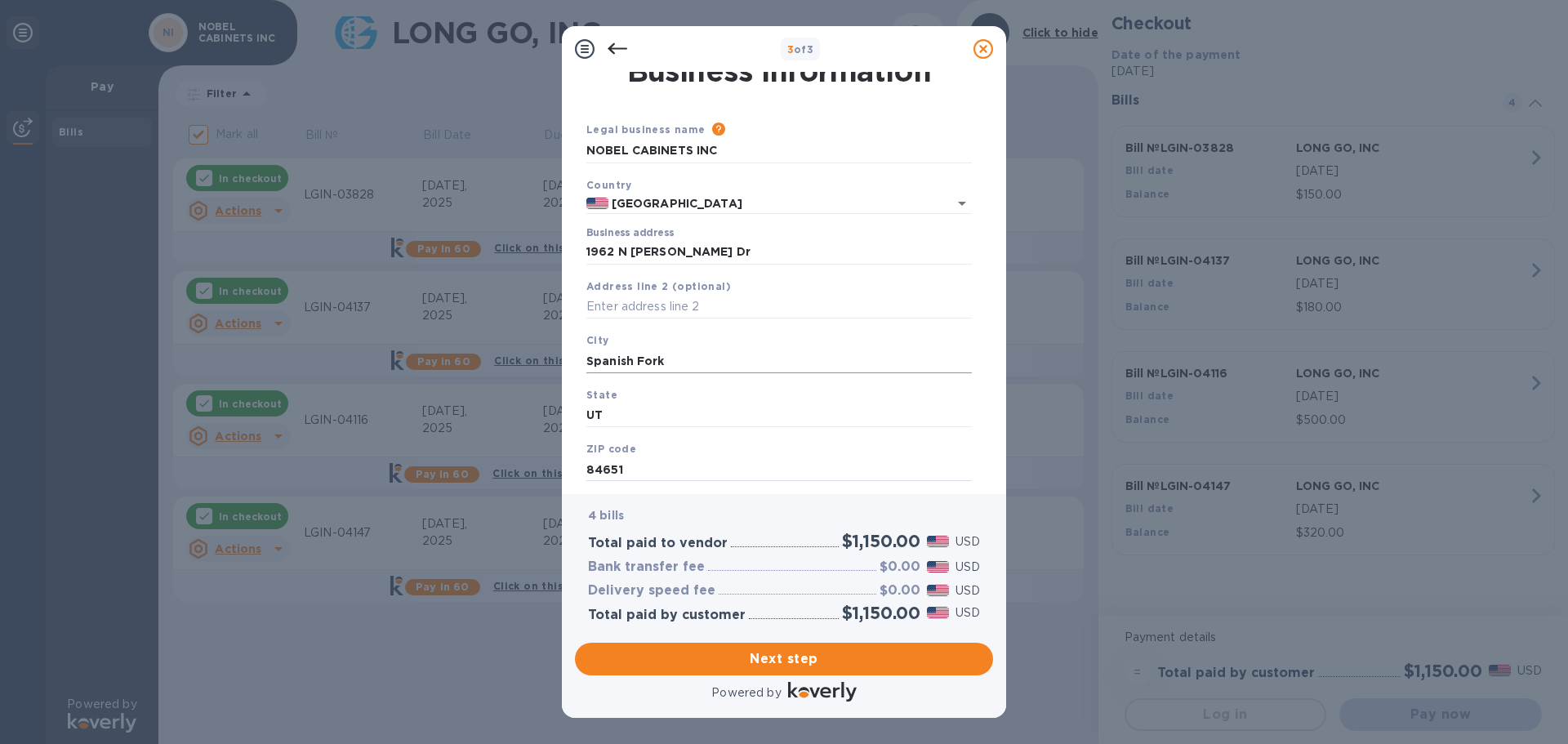
type input "84651"
click at [799, 654] on span "Next step" at bounding box center [784, 659] width 392 height 20
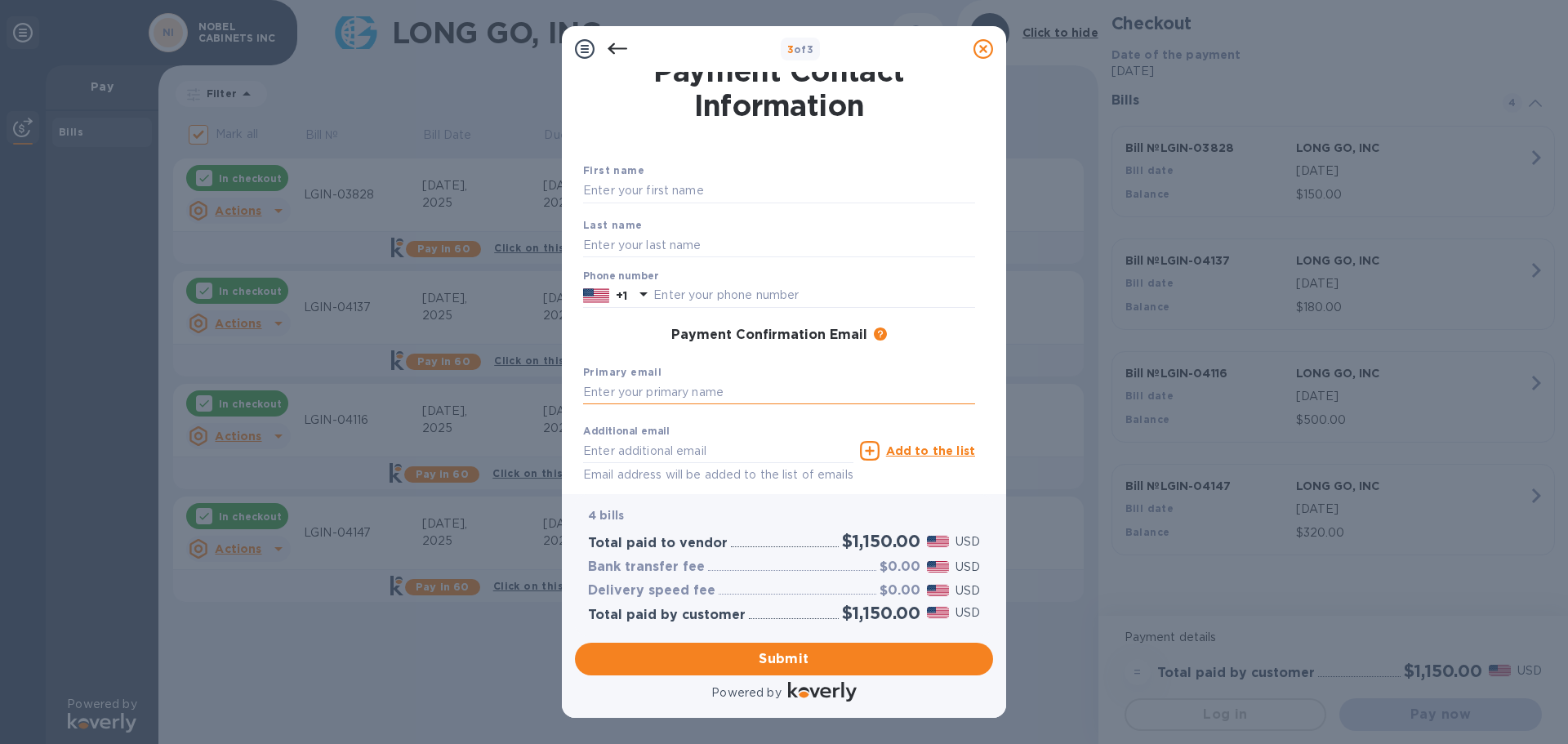
click at [668, 387] on input "text" at bounding box center [779, 393] width 392 height 24
type input "office@artisanmillworkllc.com"
click at [956, 420] on div "Additional email Email address will be added to the list of emails Add to the l…" at bounding box center [779, 450] width 398 height 73
click at [775, 660] on span "Submit" at bounding box center [784, 659] width 392 height 20
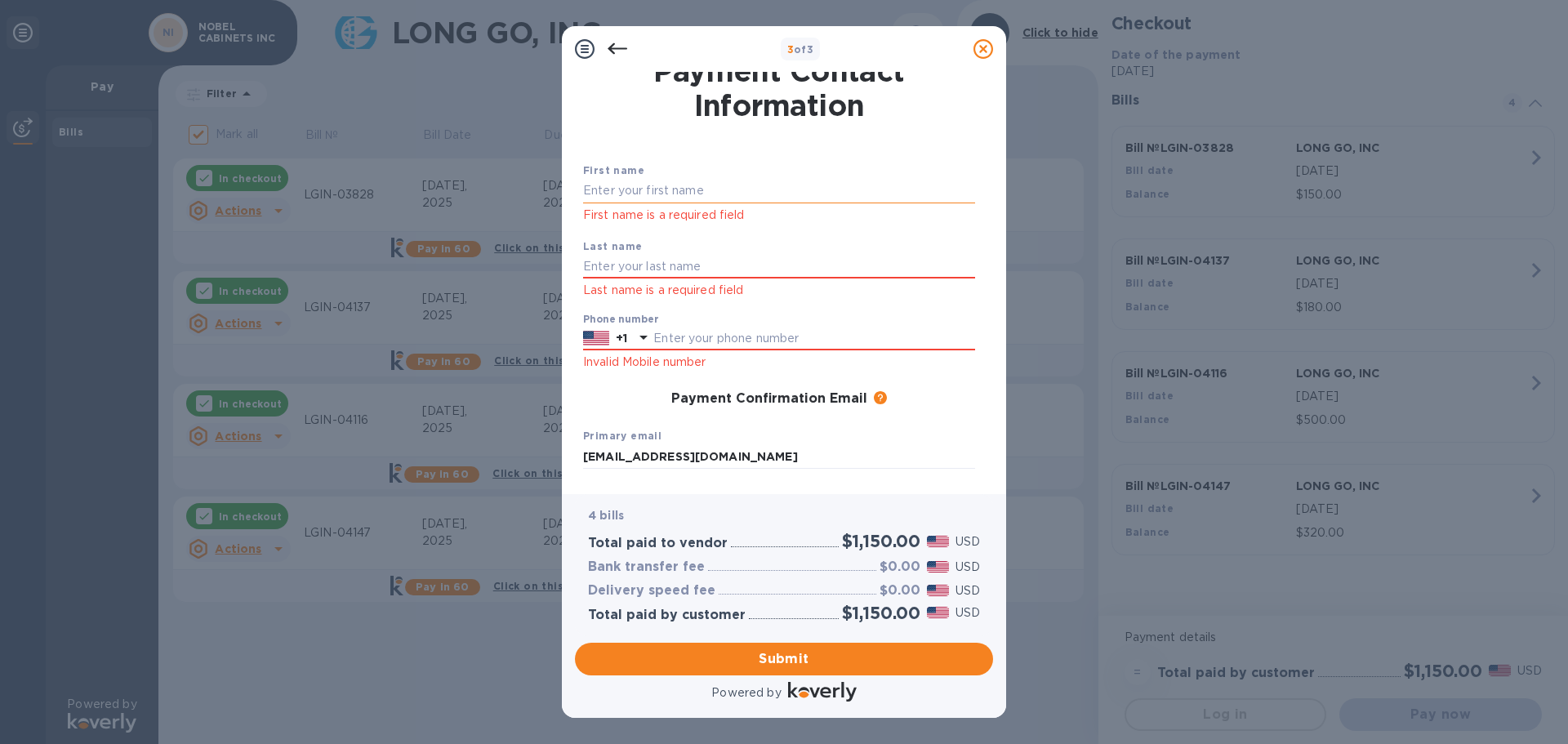
click at [661, 195] on input "text" at bounding box center [779, 190] width 392 height 24
type input "Isaac"
type input "Barlow"
type input "8015009316"
click at [779, 669] on button "Submit" at bounding box center [784, 658] width 418 height 32
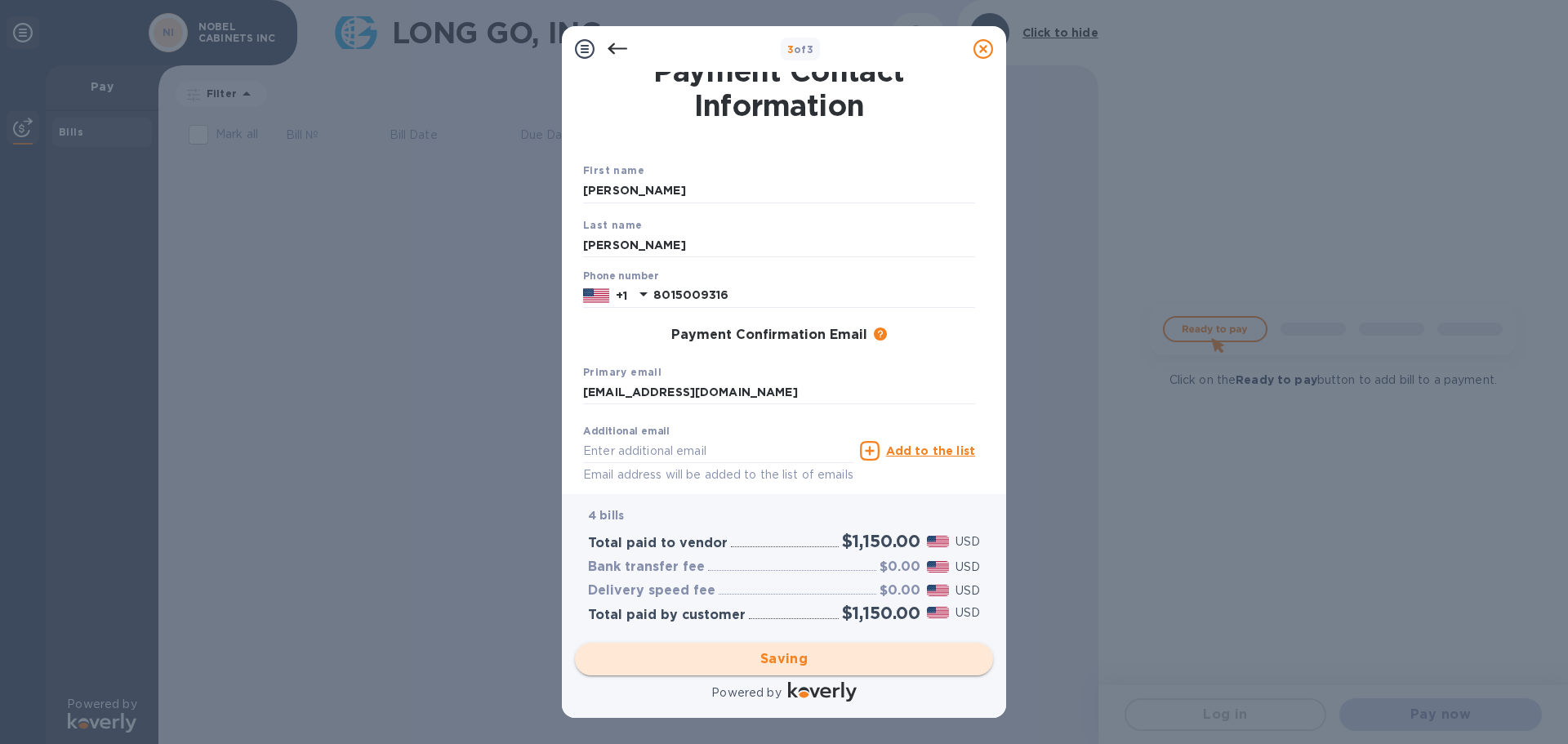
checkbox input "false"
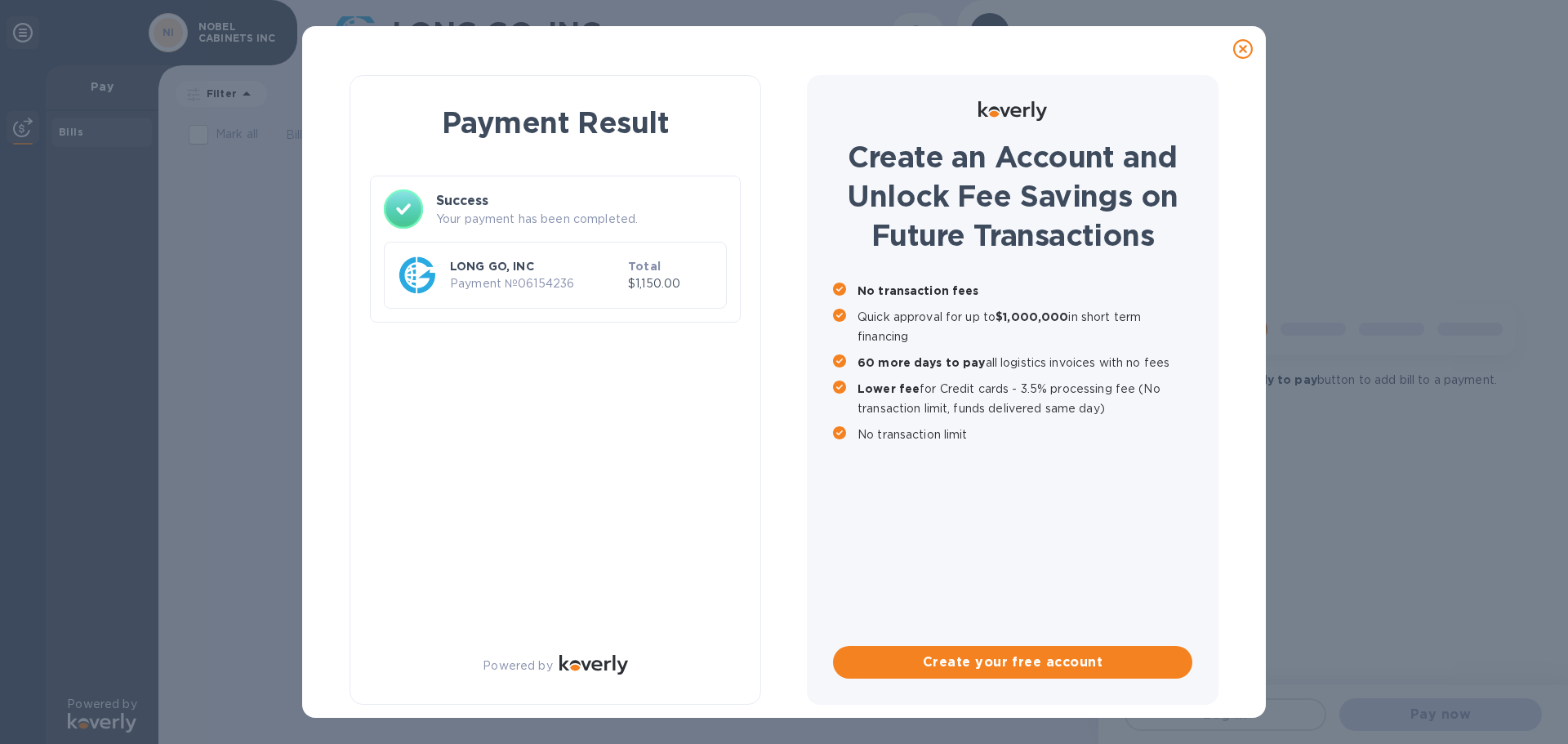
scroll to position [0, 0]
